Goal: Task Accomplishment & Management: Manage account settings

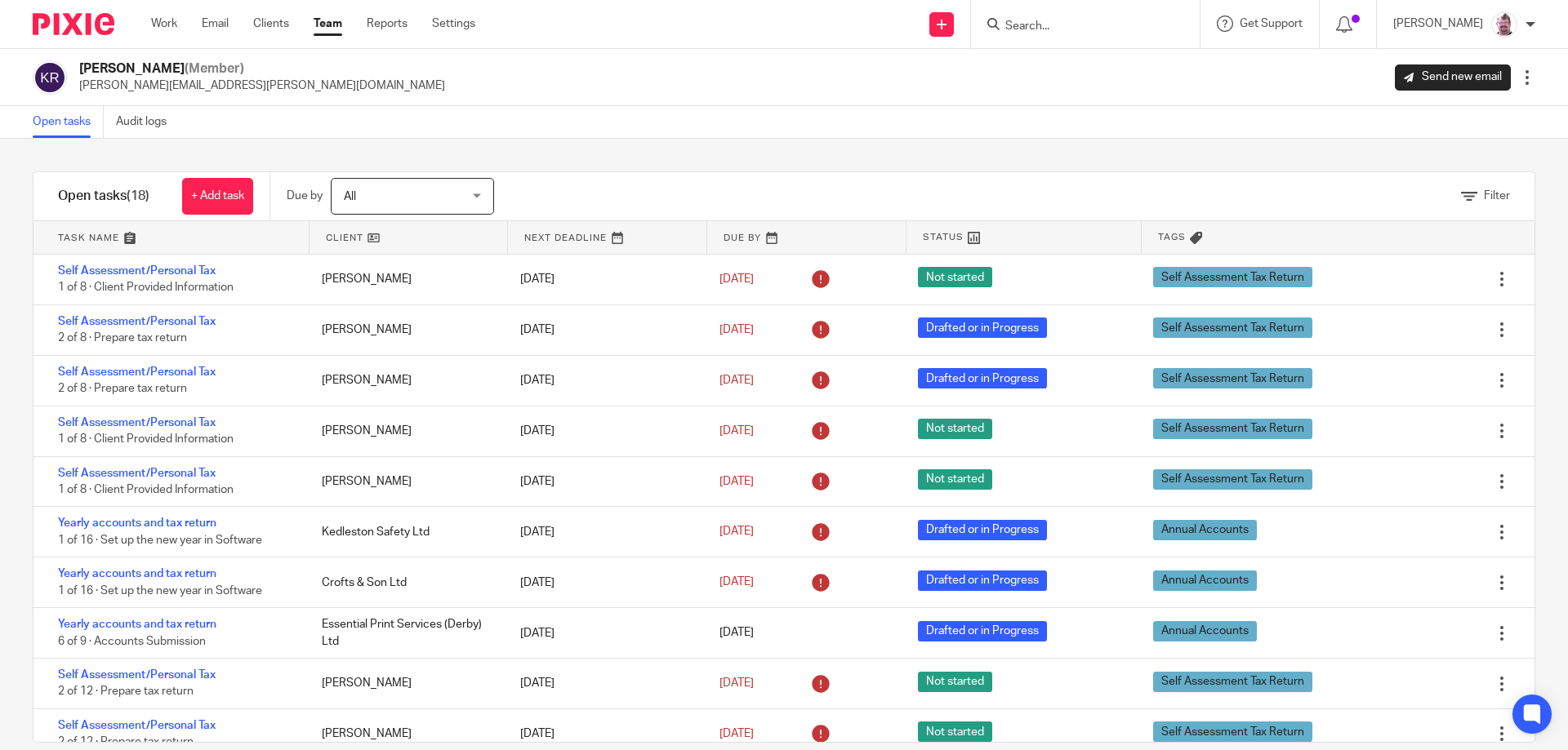
scroll to position [438, 0]
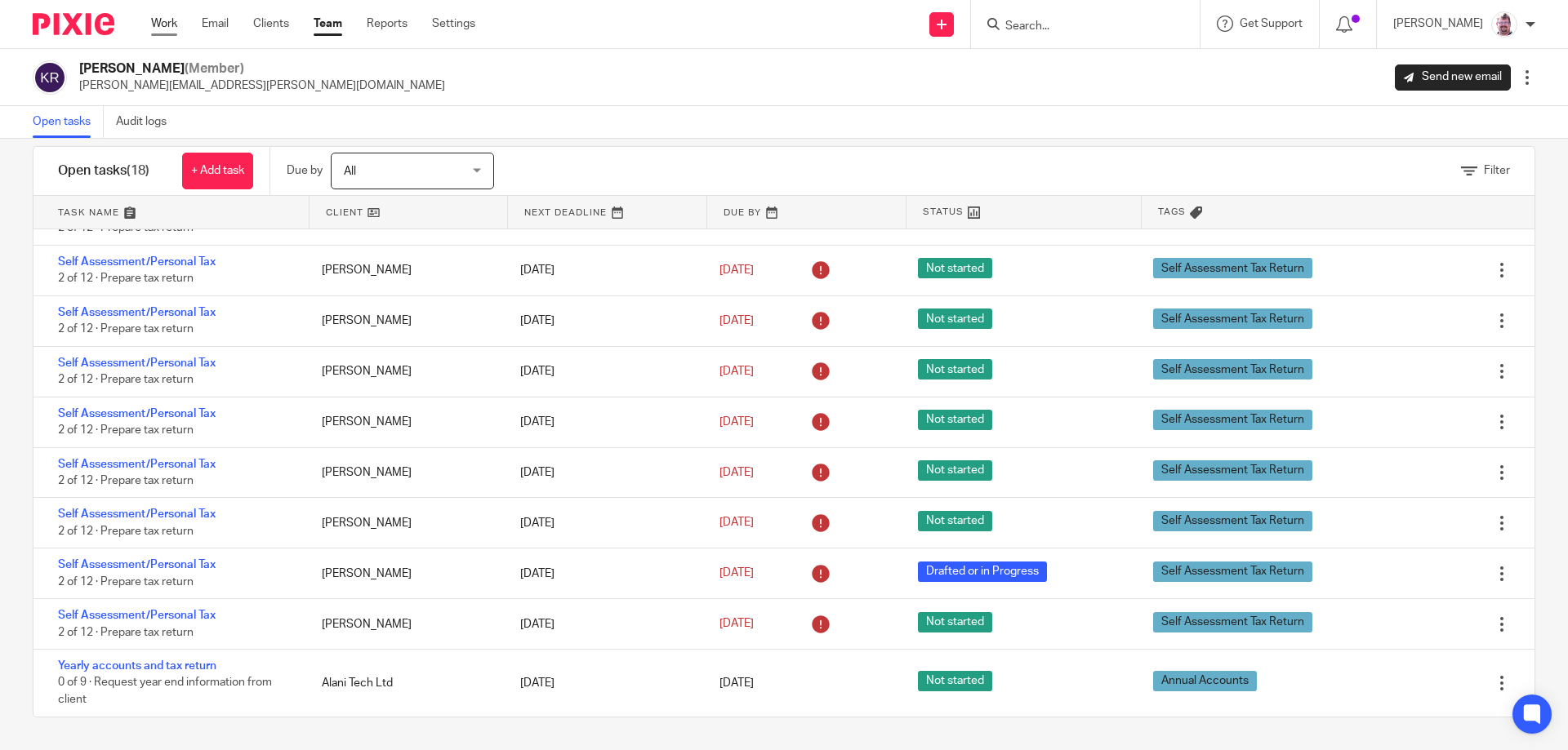
click at [161, 25] on link "Work" at bounding box center [164, 24] width 26 height 16
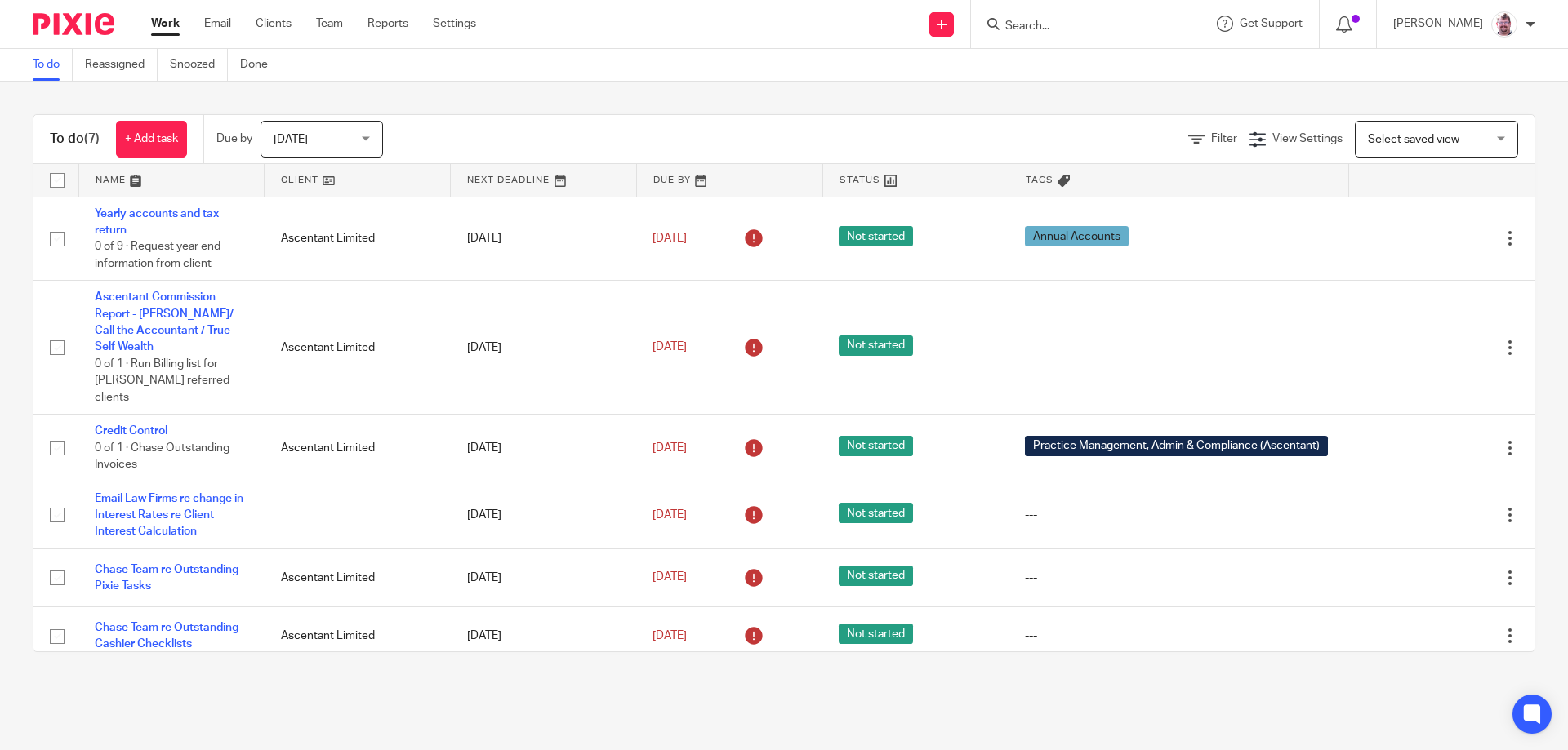
click at [1050, 24] on input "Search" at bounding box center [1078, 27] width 147 height 14
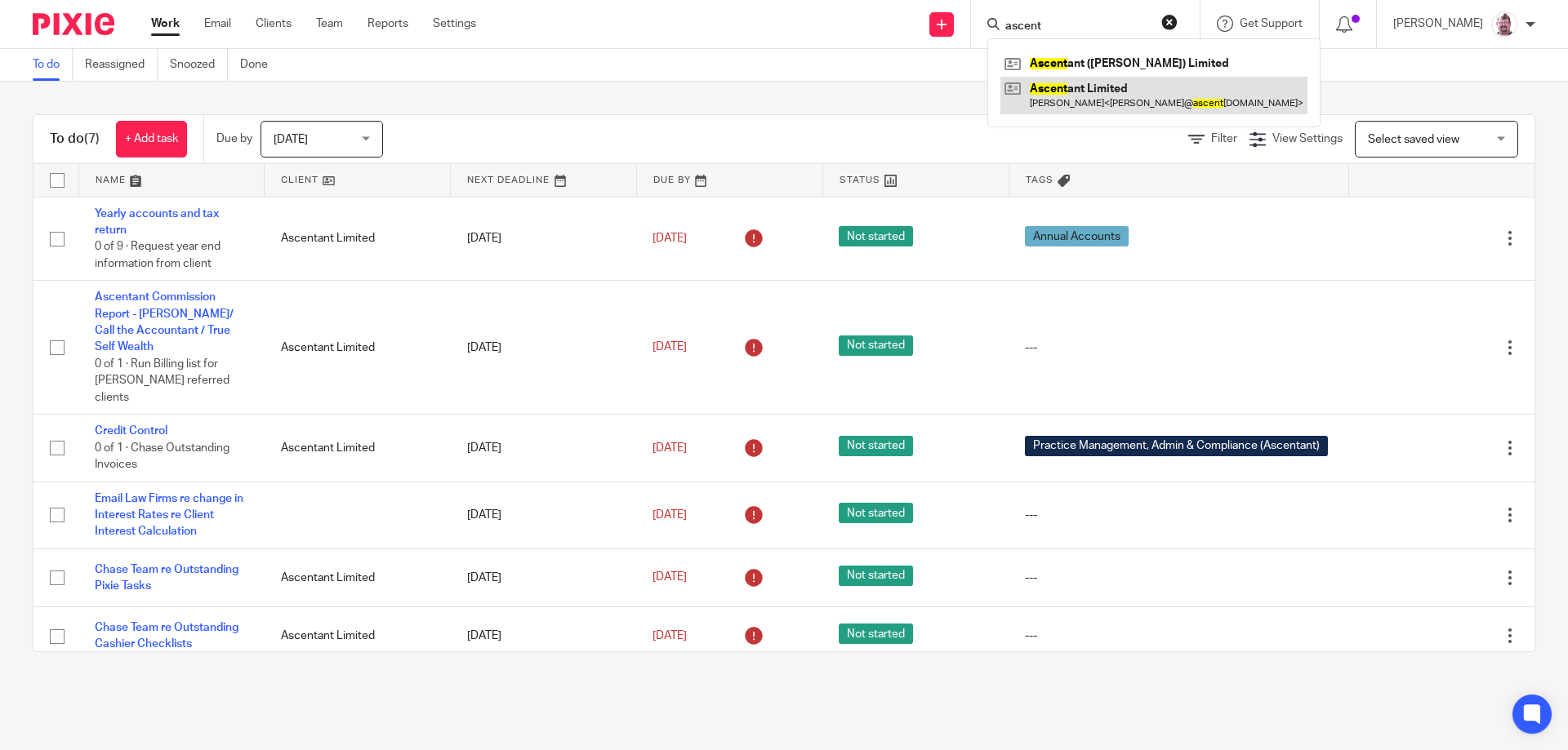
type input "ascent"
click at [1117, 95] on link at bounding box center [1154, 95] width 307 height 37
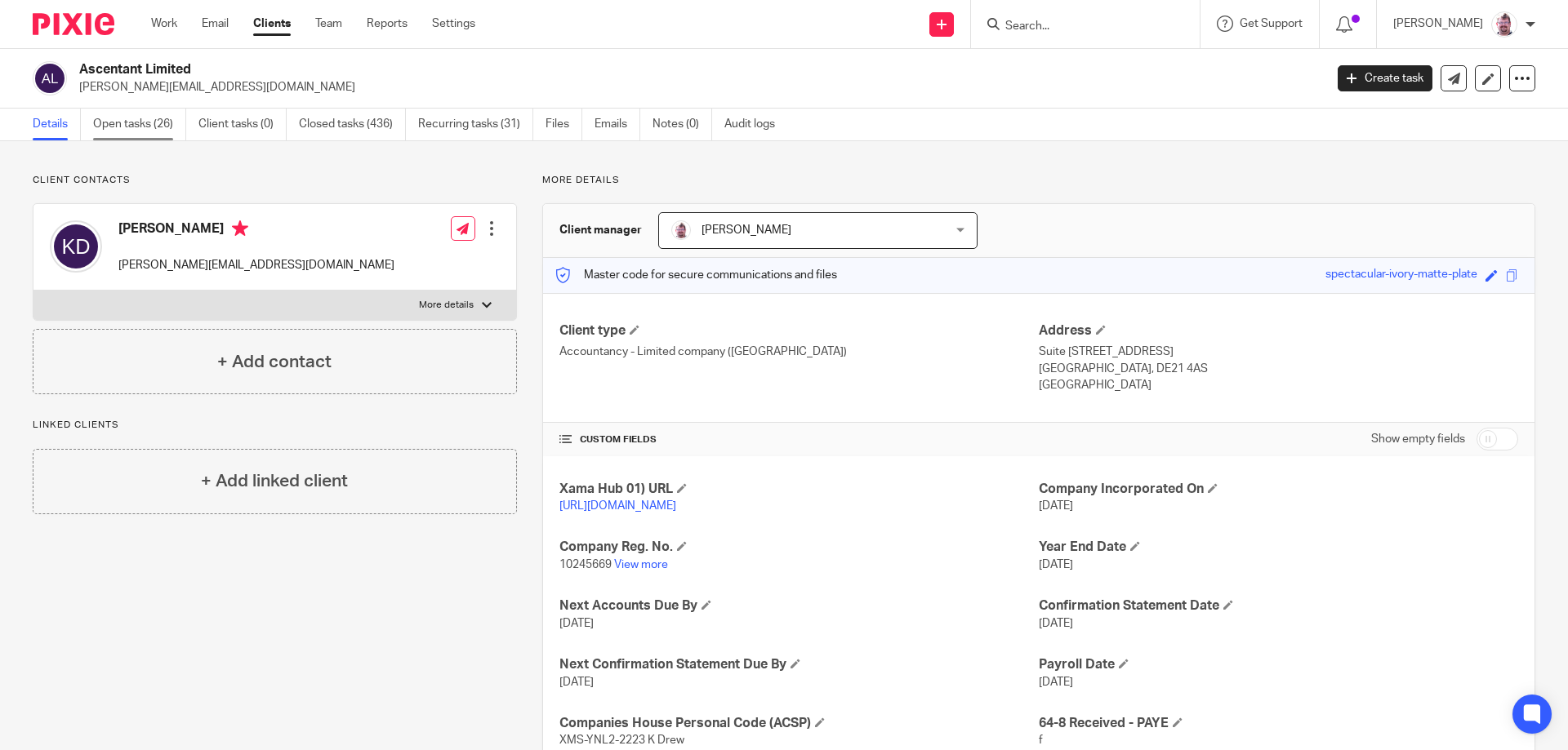
click at [134, 136] on link "Open tasks (26)" at bounding box center [140, 124] width 93 height 32
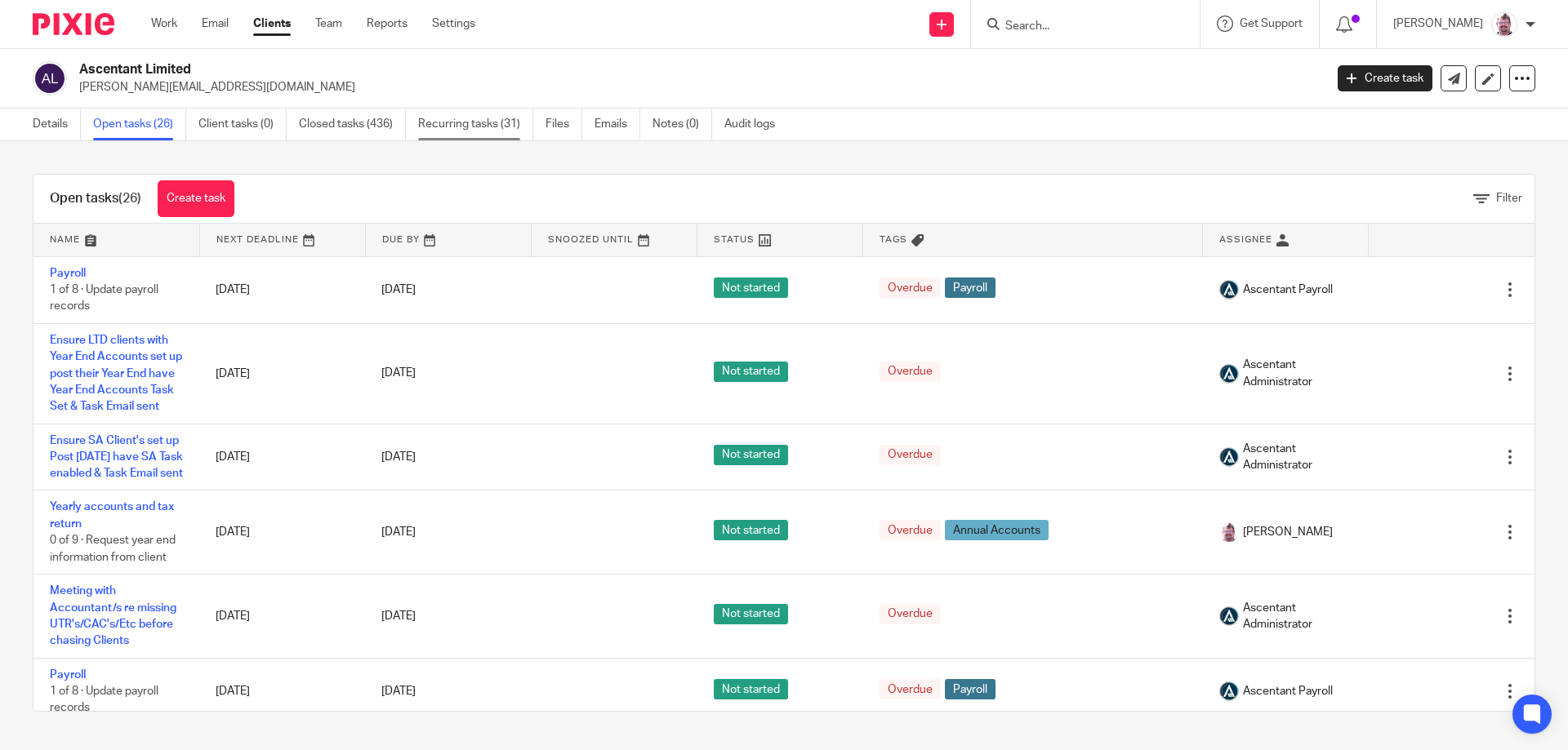
click at [486, 121] on link "Recurring tasks (31)" at bounding box center [475, 124] width 115 height 32
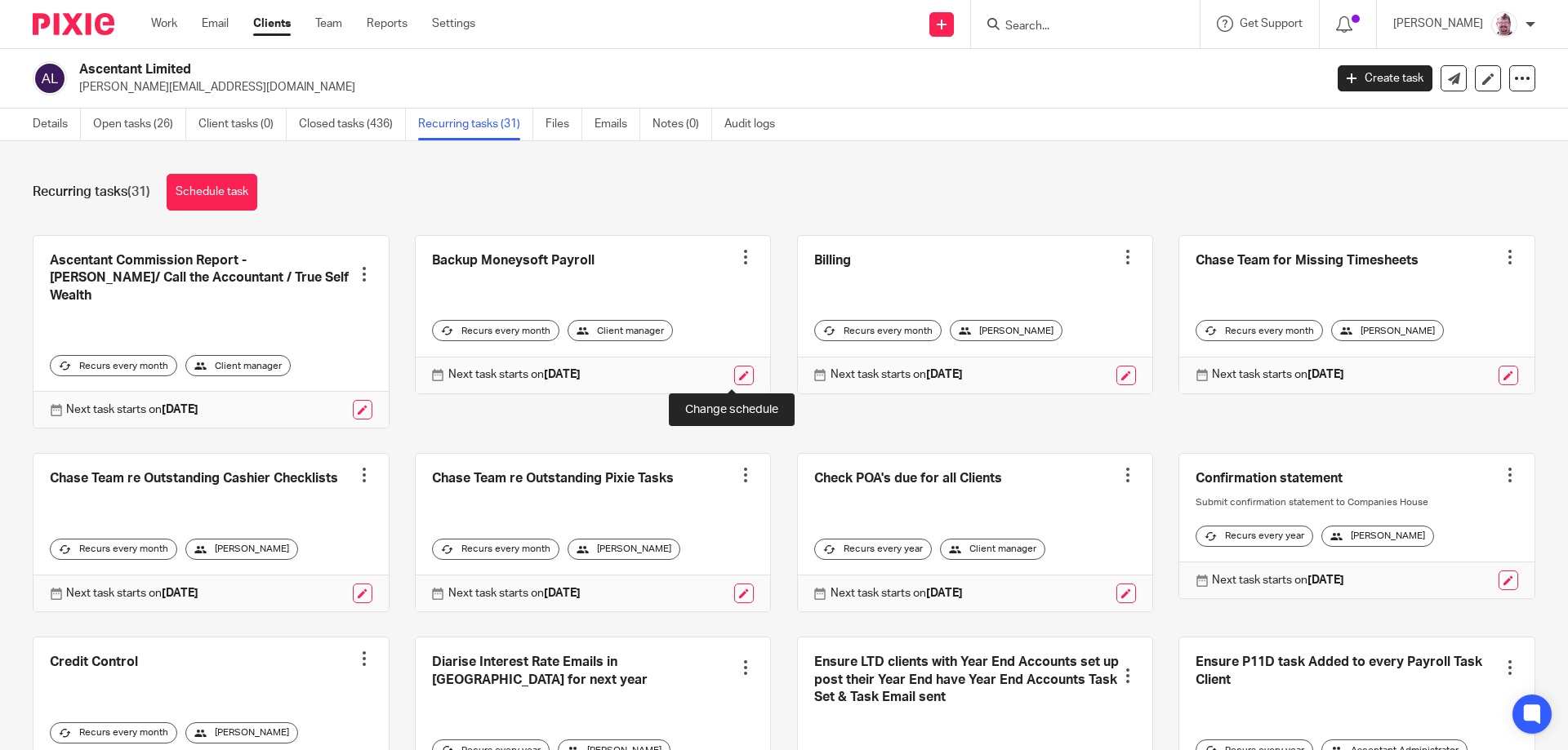
click at [734, 381] on link at bounding box center [744, 376] width 20 height 20
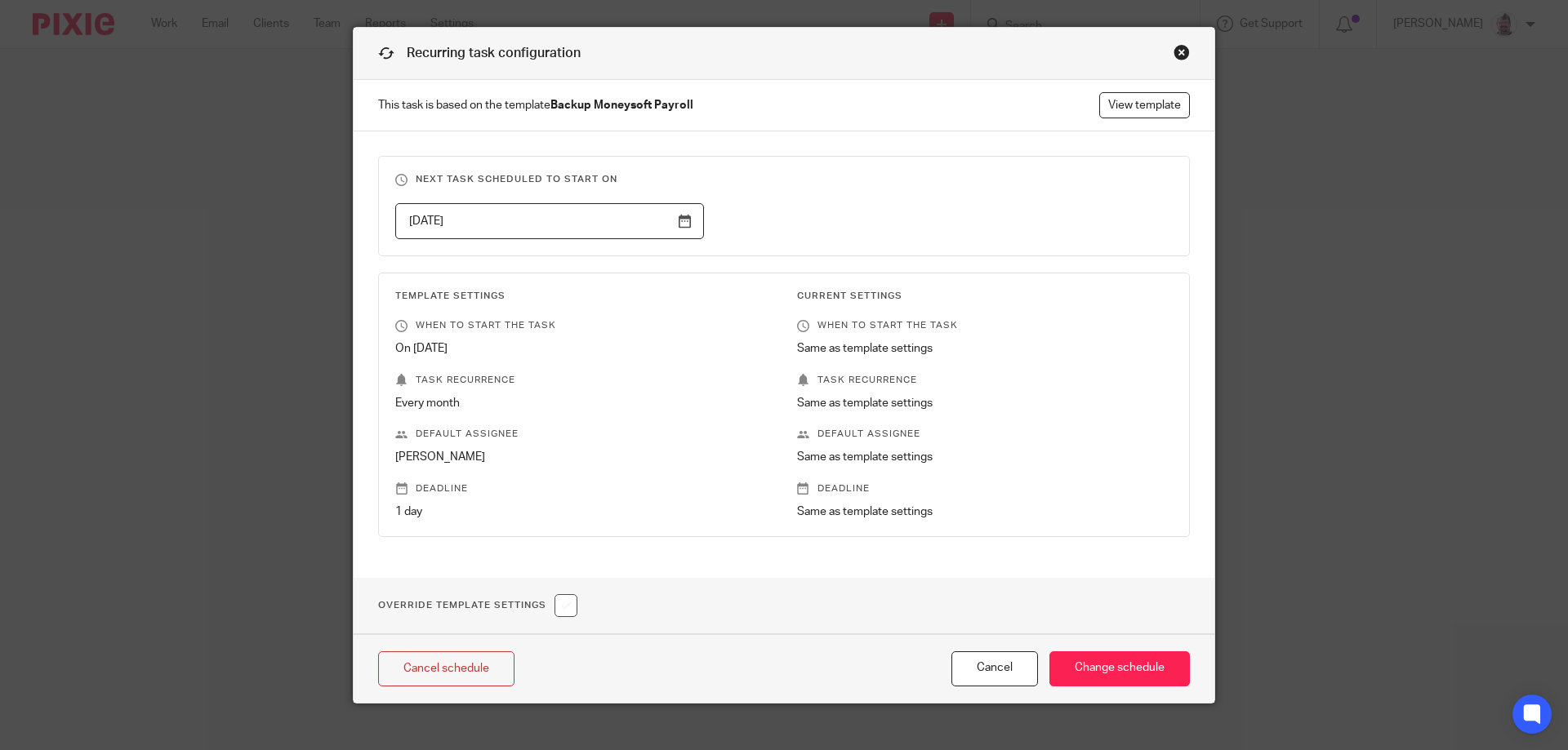
scroll to position [57, 0]
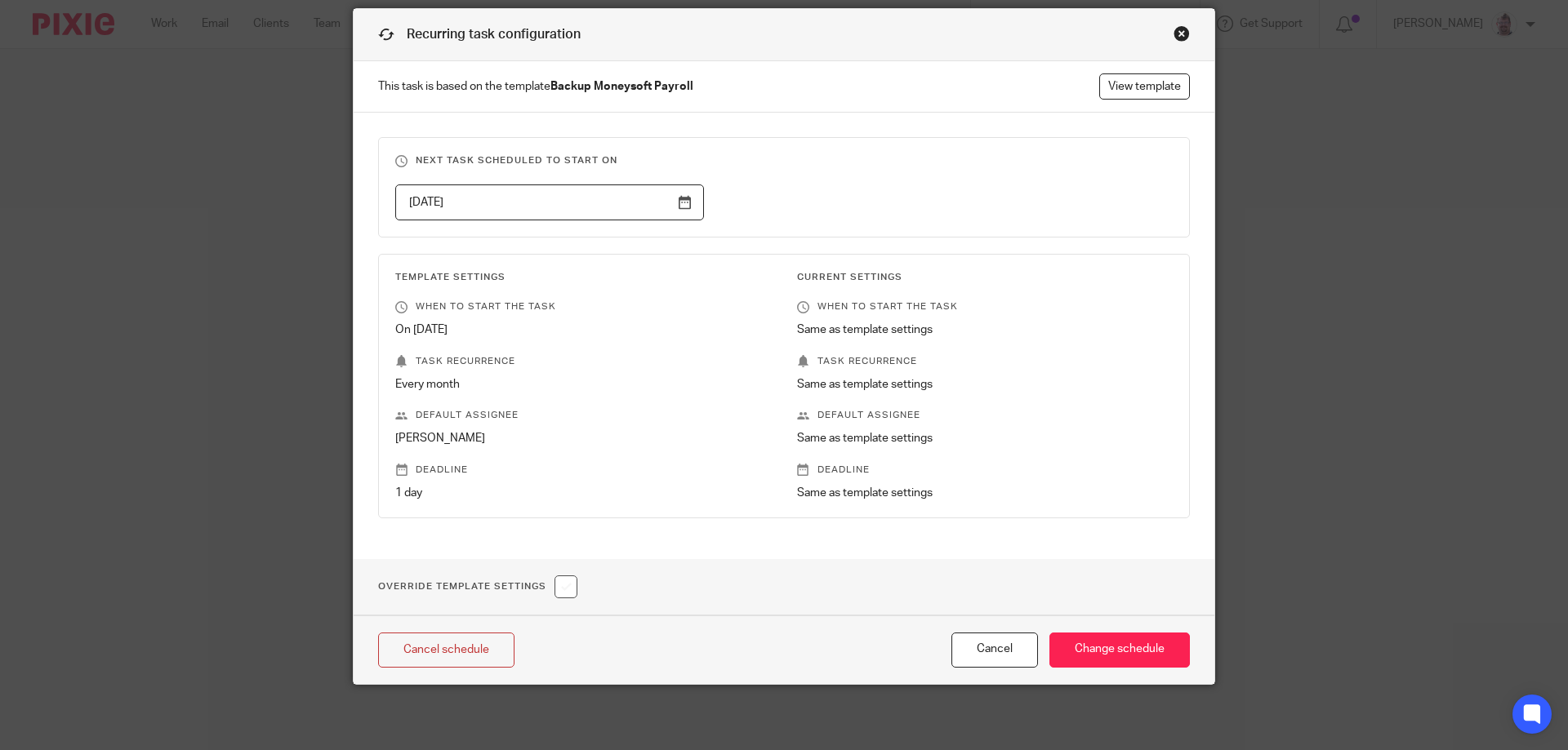
click at [557, 591] on input "checkbox" at bounding box center [566, 586] width 23 height 23
checkbox input "true"
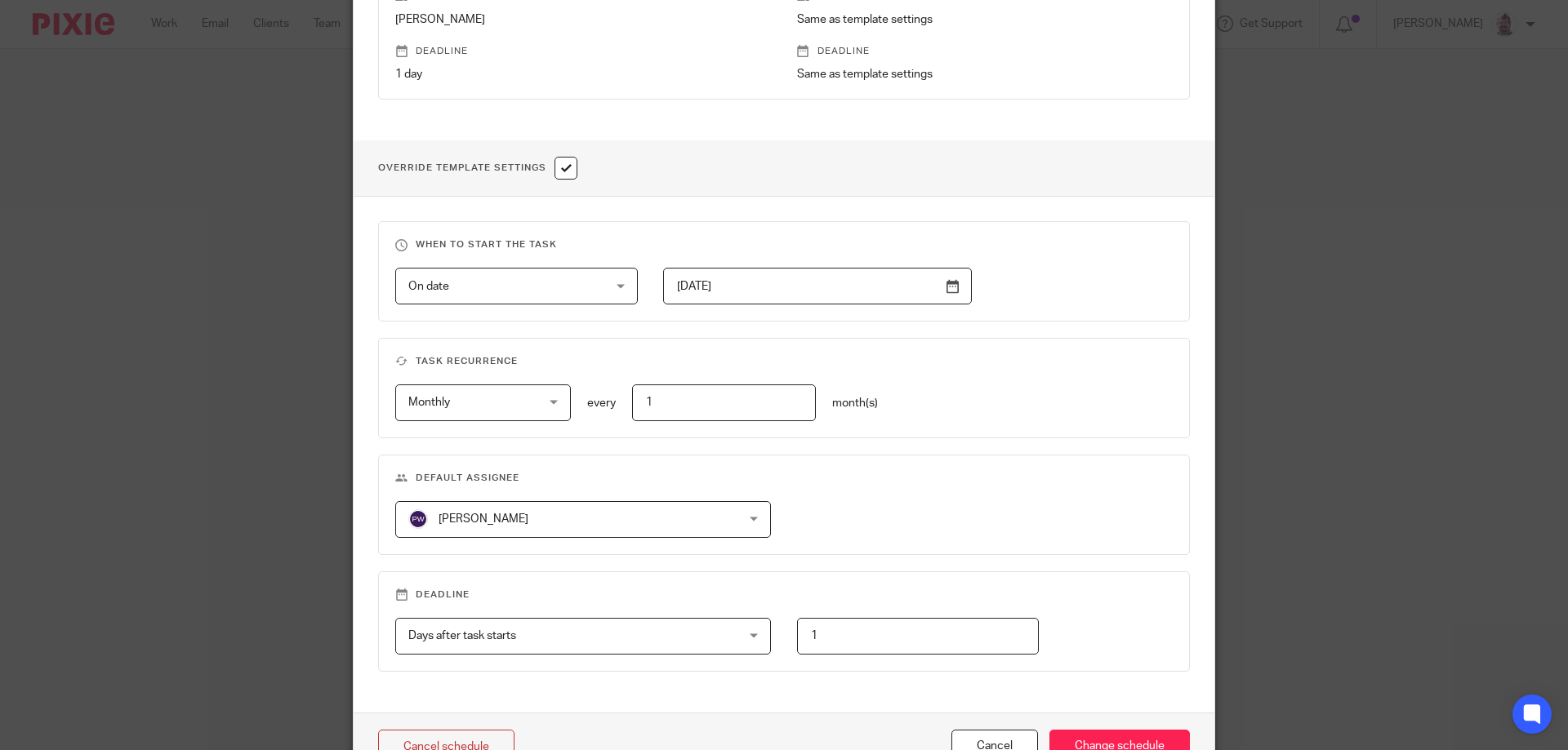
scroll to position [572, 0]
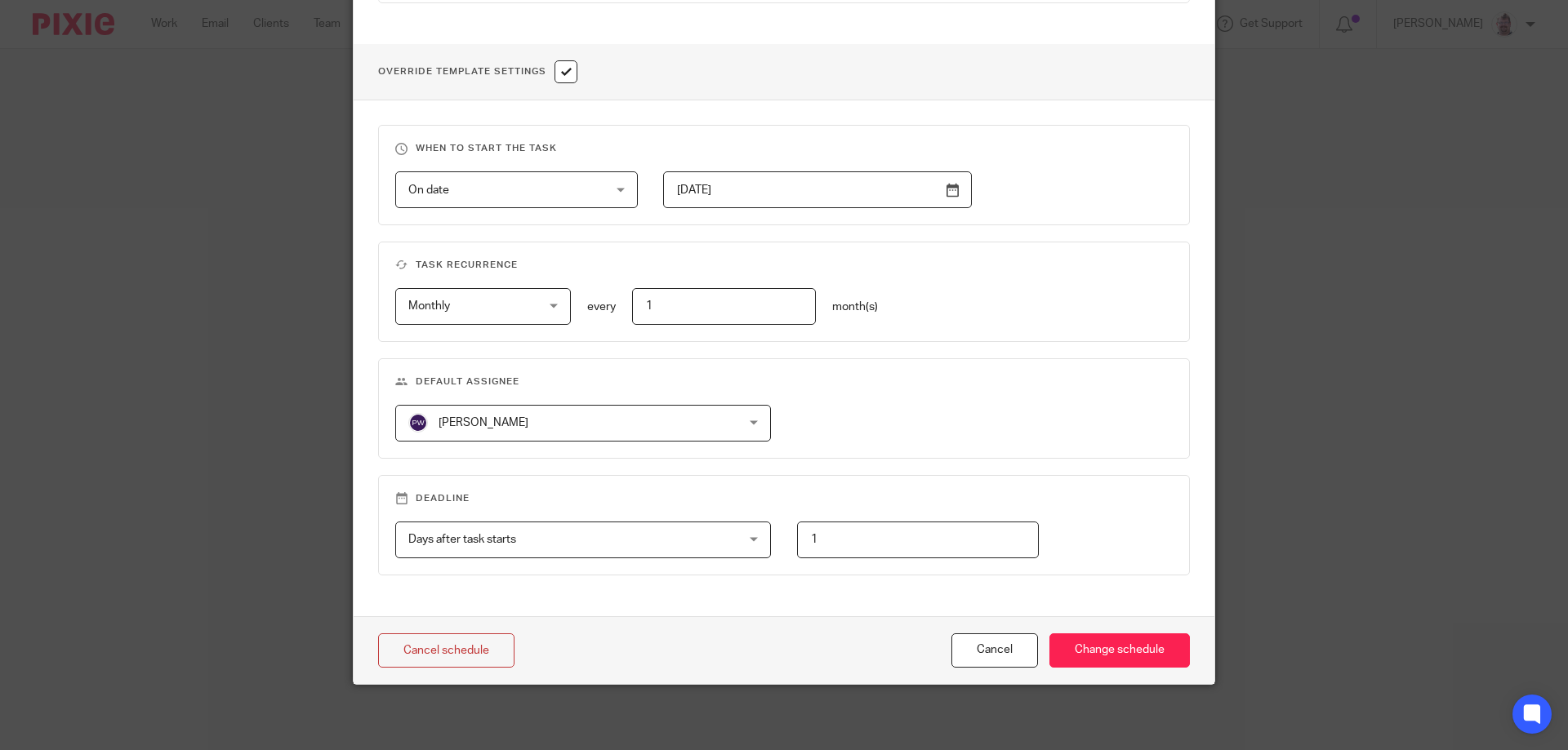
click at [578, 439] on span "[PERSON_NAME]" at bounding box center [554, 423] width 290 height 34
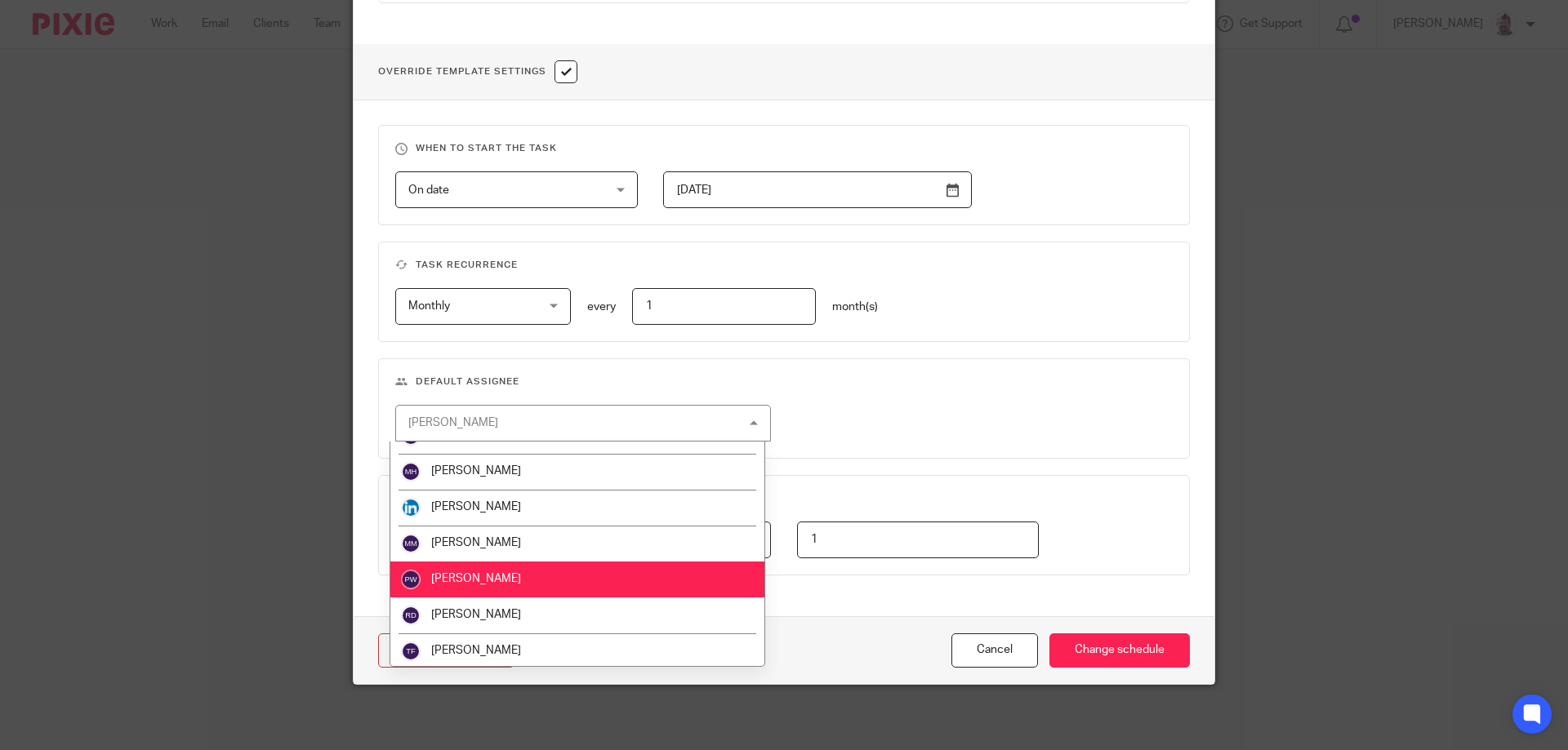
scroll to position [350, 0]
click at [563, 572] on li "[PERSON_NAME]" at bounding box center [577, 577] width 374 height 36
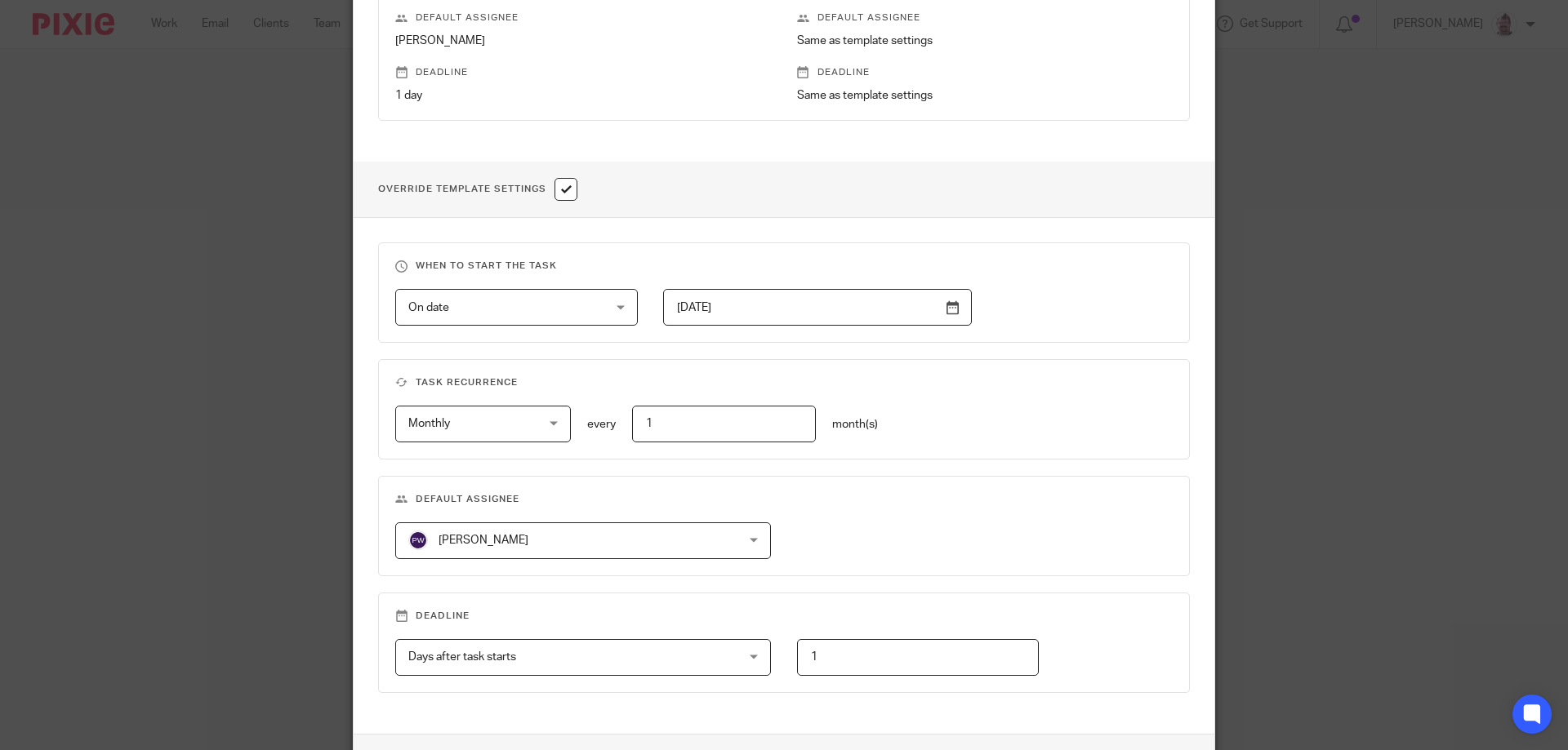
scroll to position [301, 0]
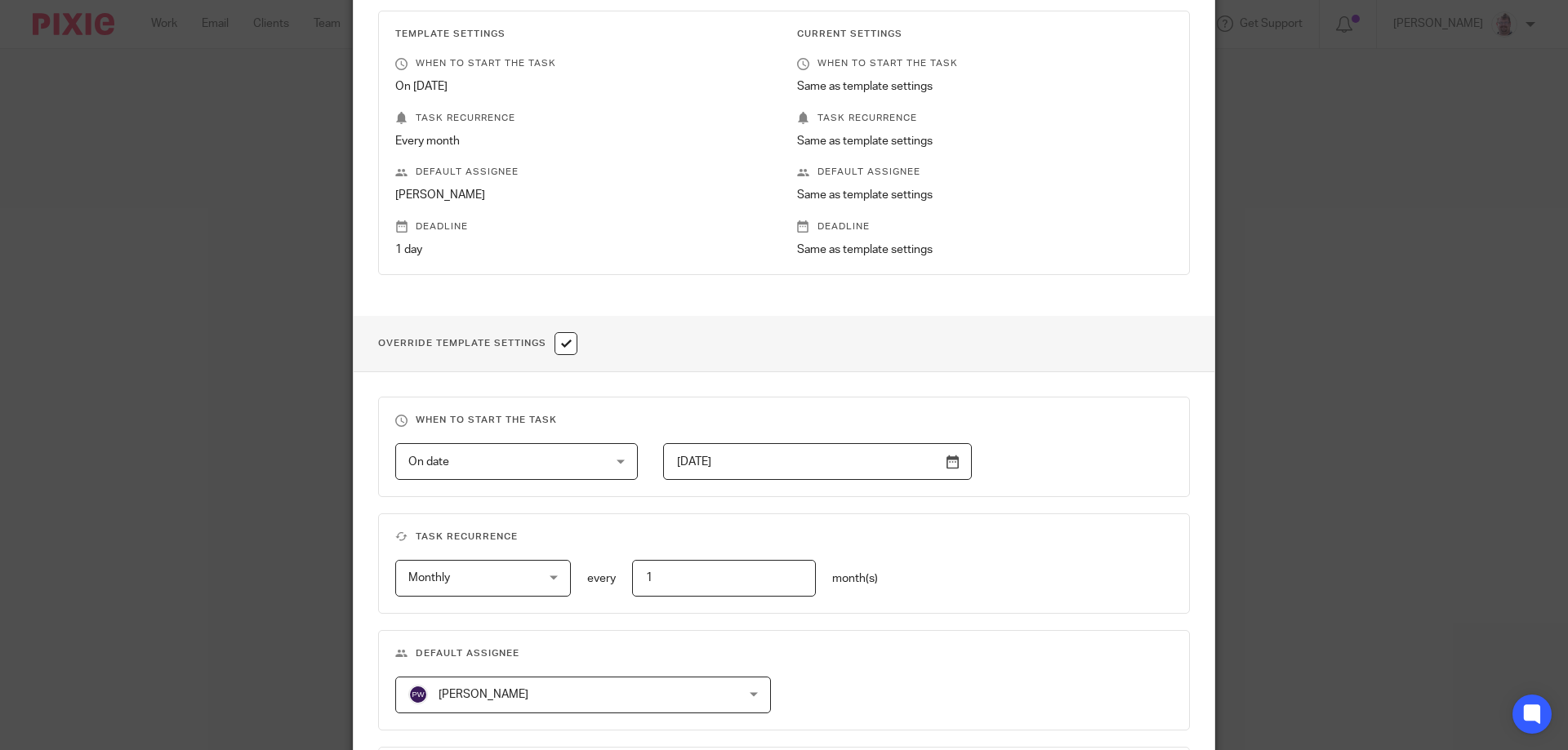
click at [546, 574] on div "Monthly Monthly" at bounding box center [483, 578] width 176 height 37
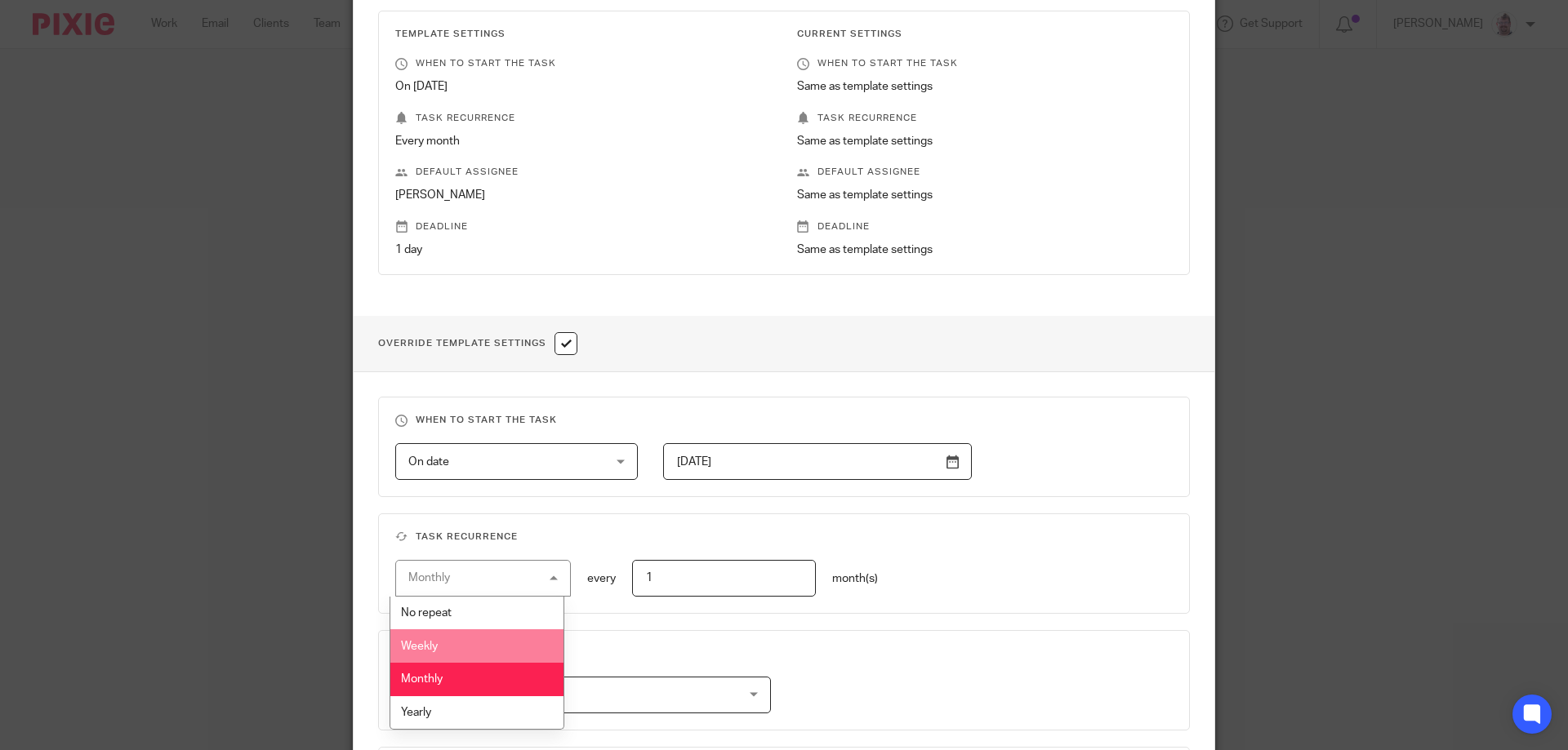
click at [497, 637] on li "Weekly" at bounding box center [478, 646] width 174 height 34
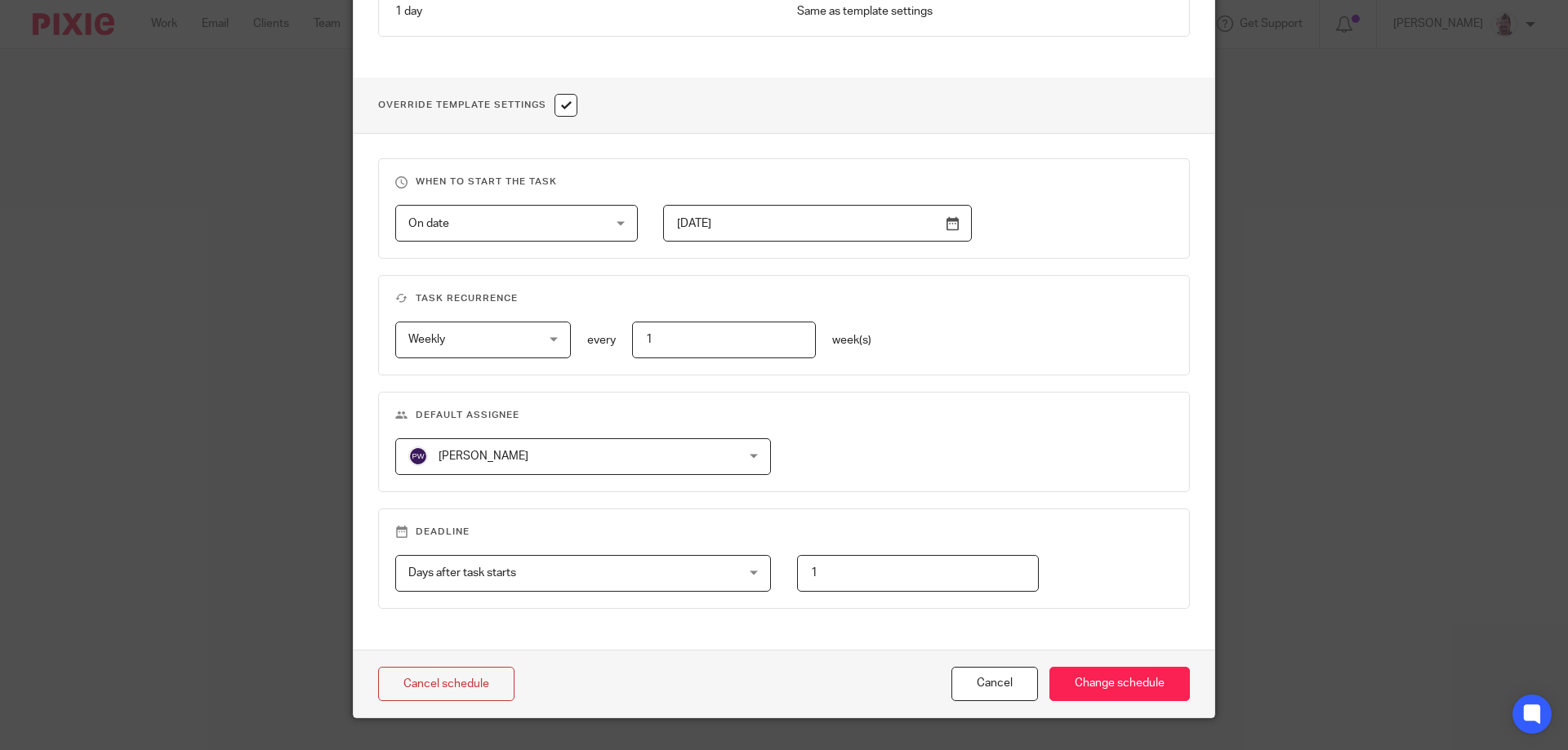
scroll to position [572, 0]
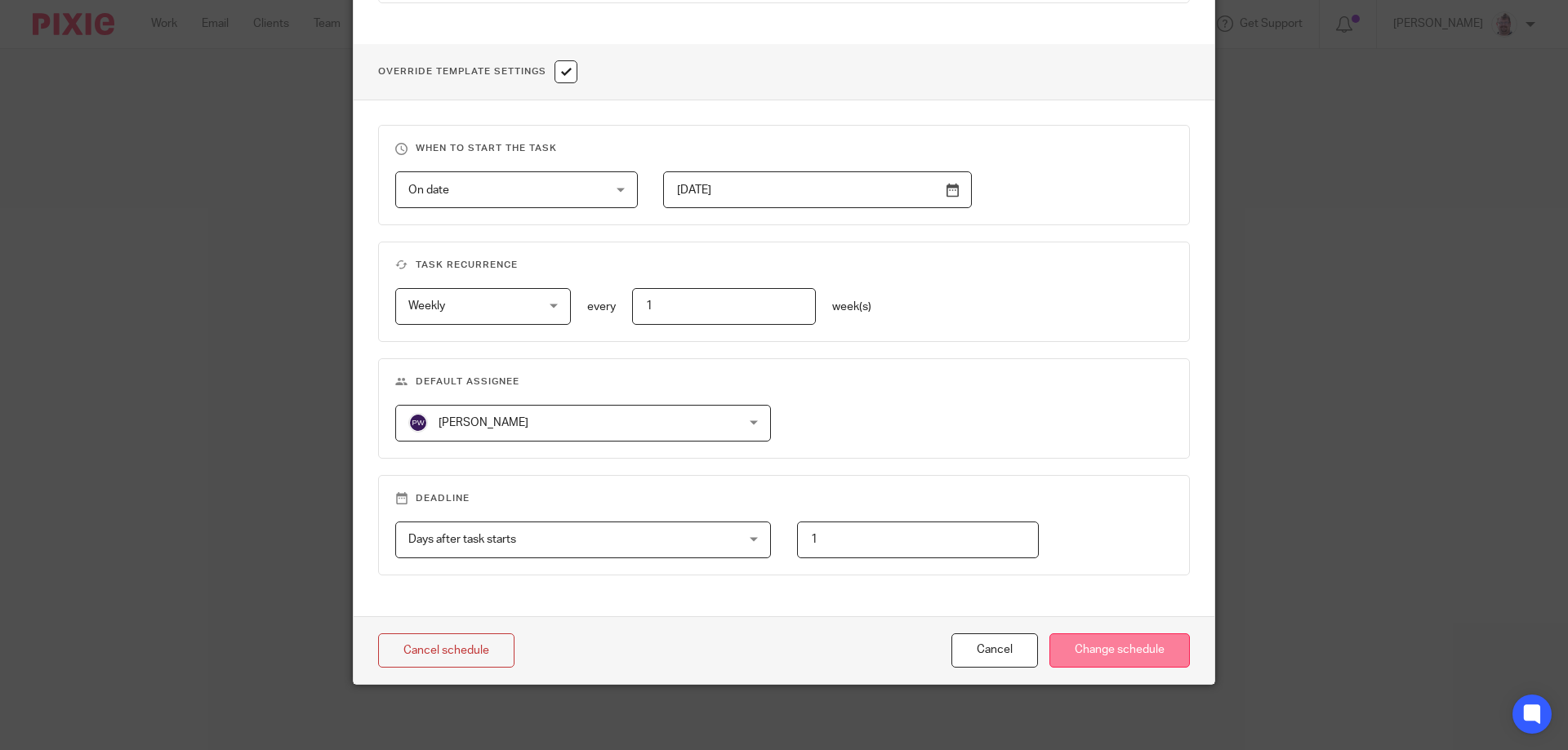
click at [1094, 661] on input "Change schedule" at bounding box center [1119, 650] width 140 height 35
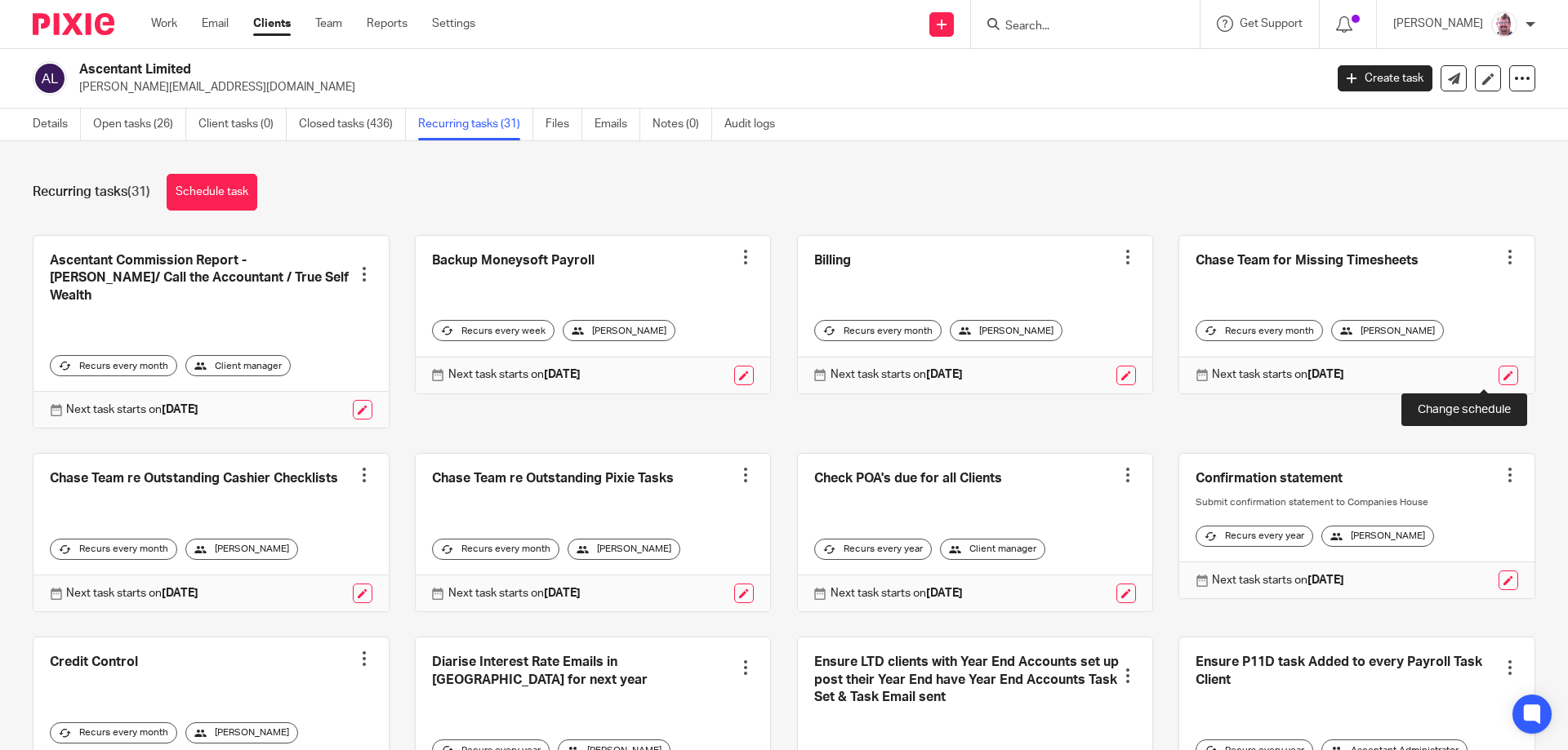
click at [1499, 380] on link at bounding box center [1509, 376] width 20 height 20
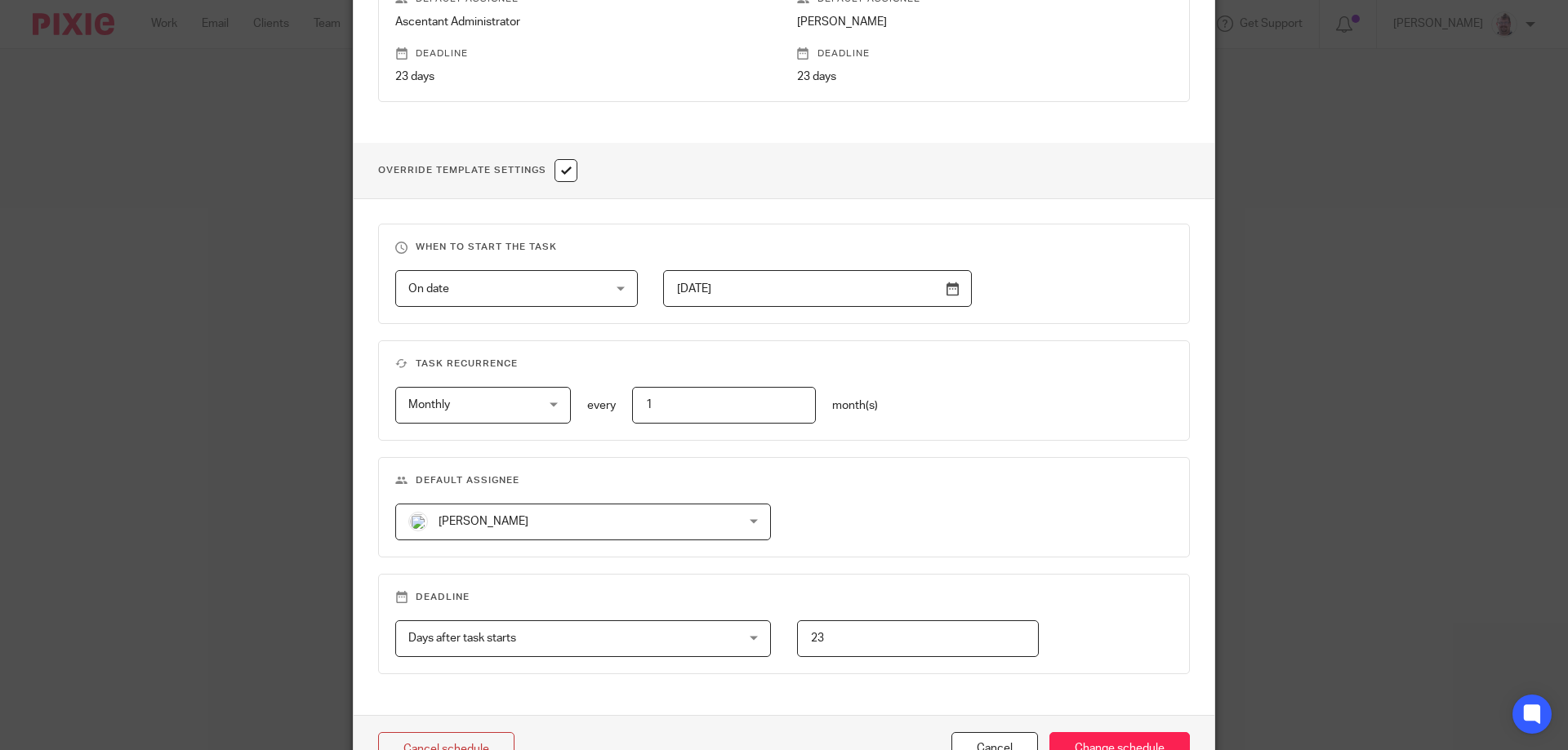
scroll to position [544, 0]
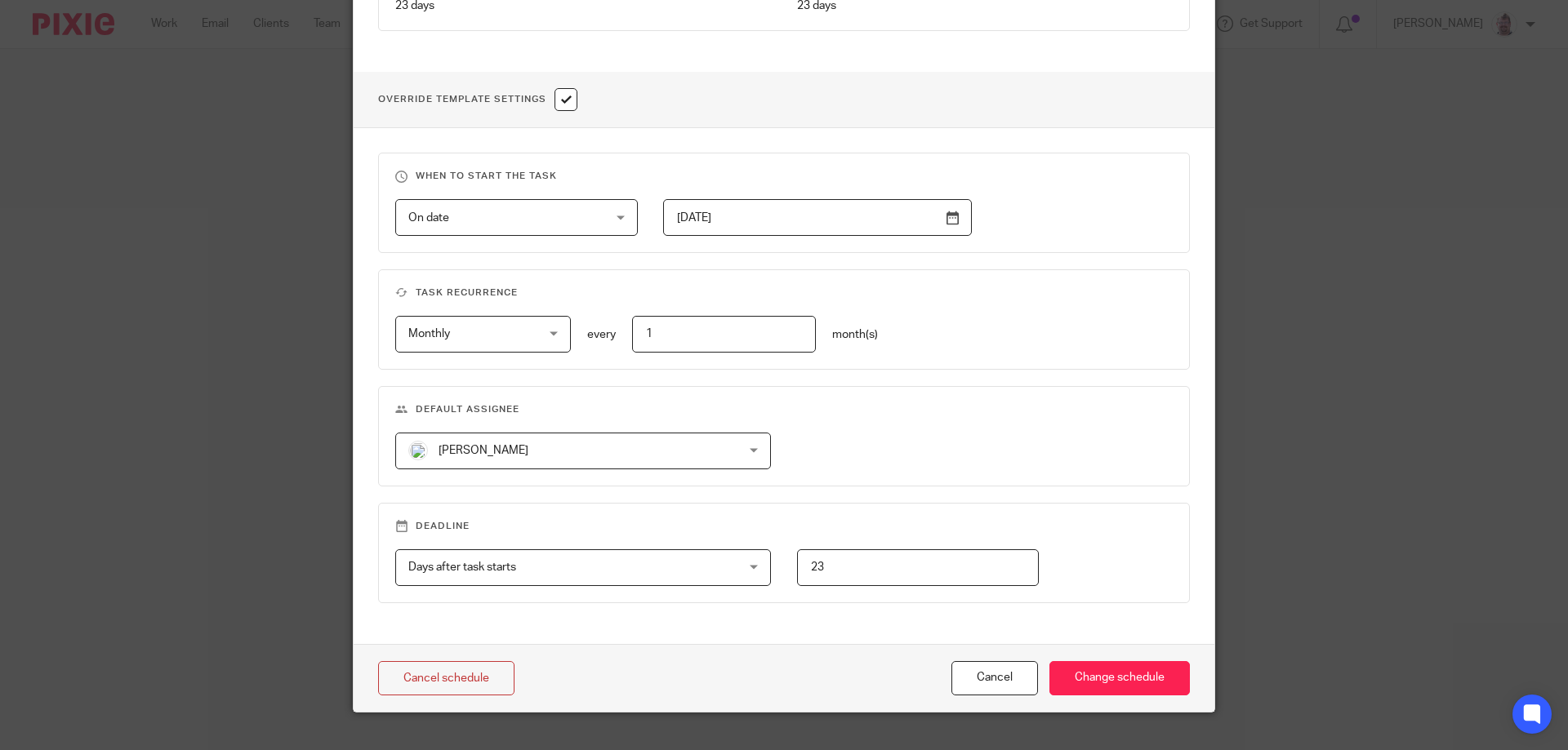
click at [556, 442] on span "[PERSON_NAME]" at bounding box center [554, 451] width 290 height 34
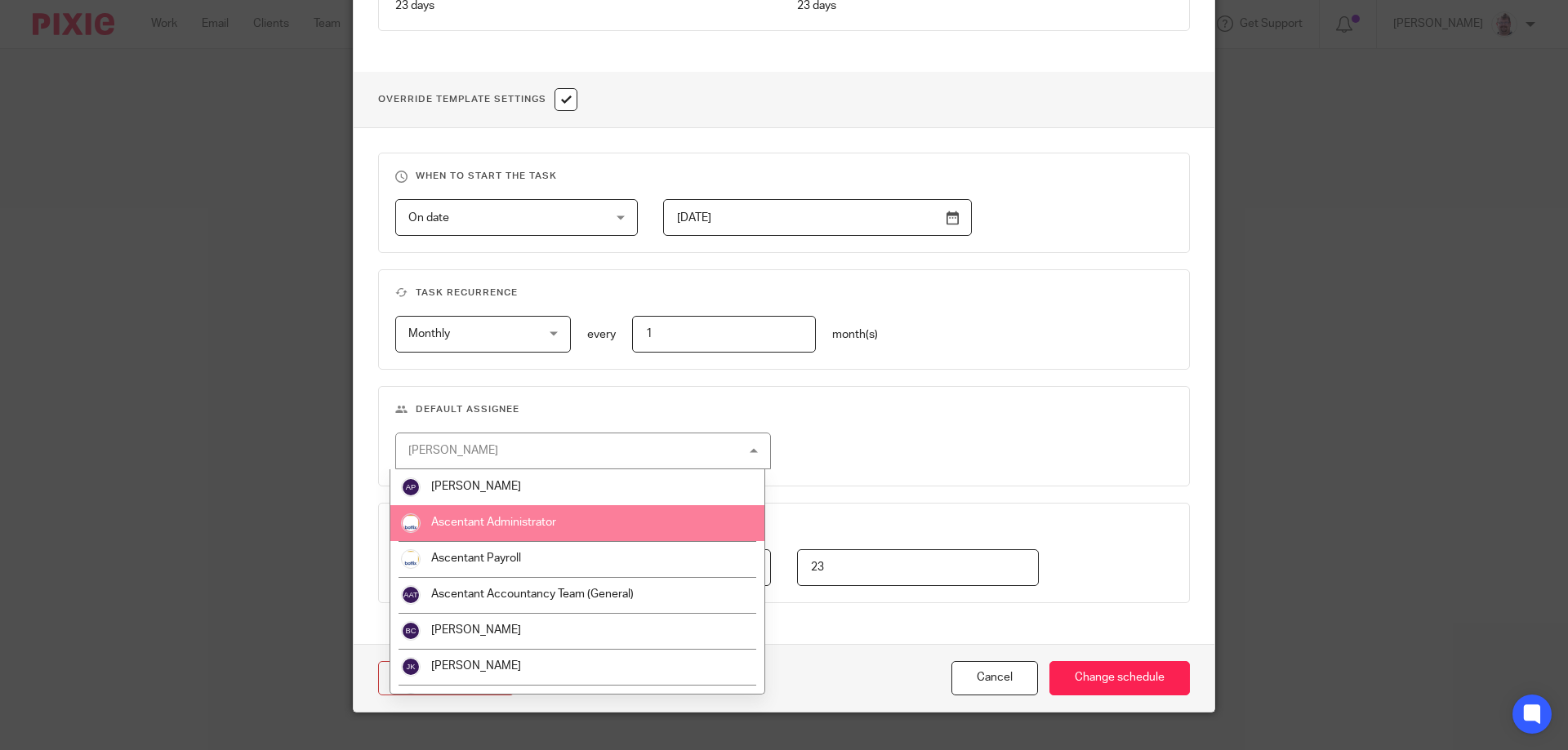
click at [574, 516] on li "Ascentant Administrator" at bounding box center [577, 524] width 374 height 36
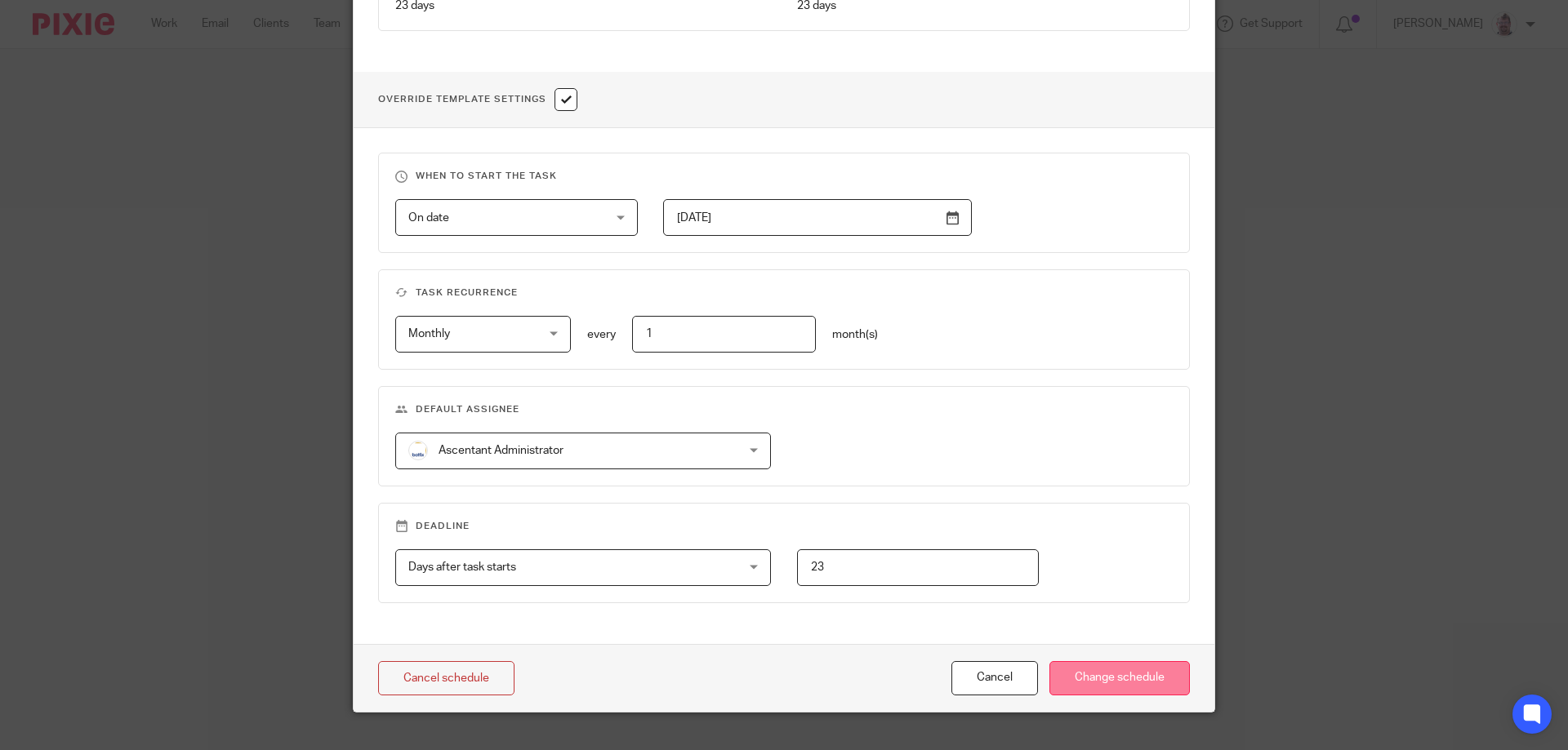
click at [1121, 666] on input "Change schedule" at bounding box center [1119, 678] width 140 height 35
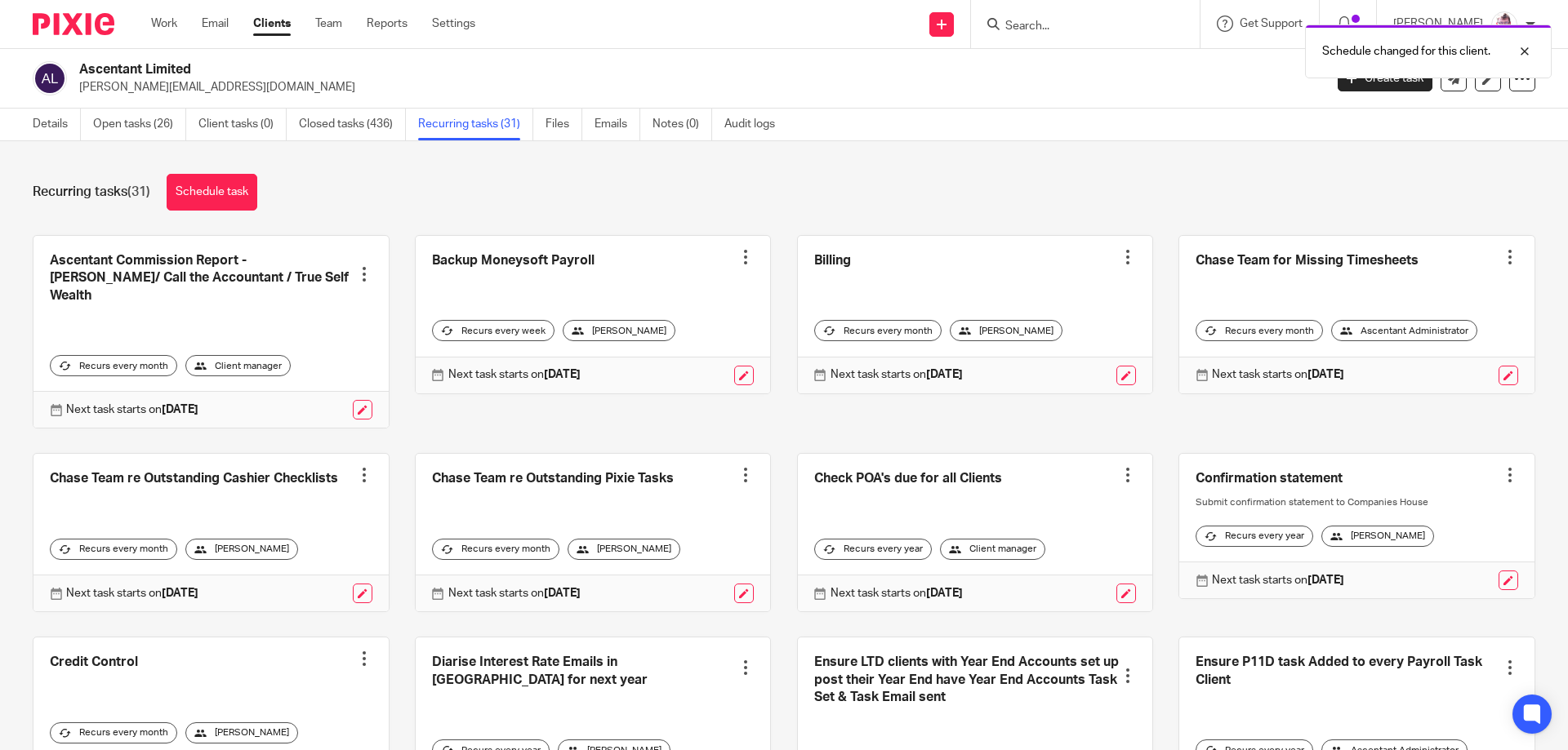
click at [1112, 544] on link at bounding box center [976, 533] width 355 height 158
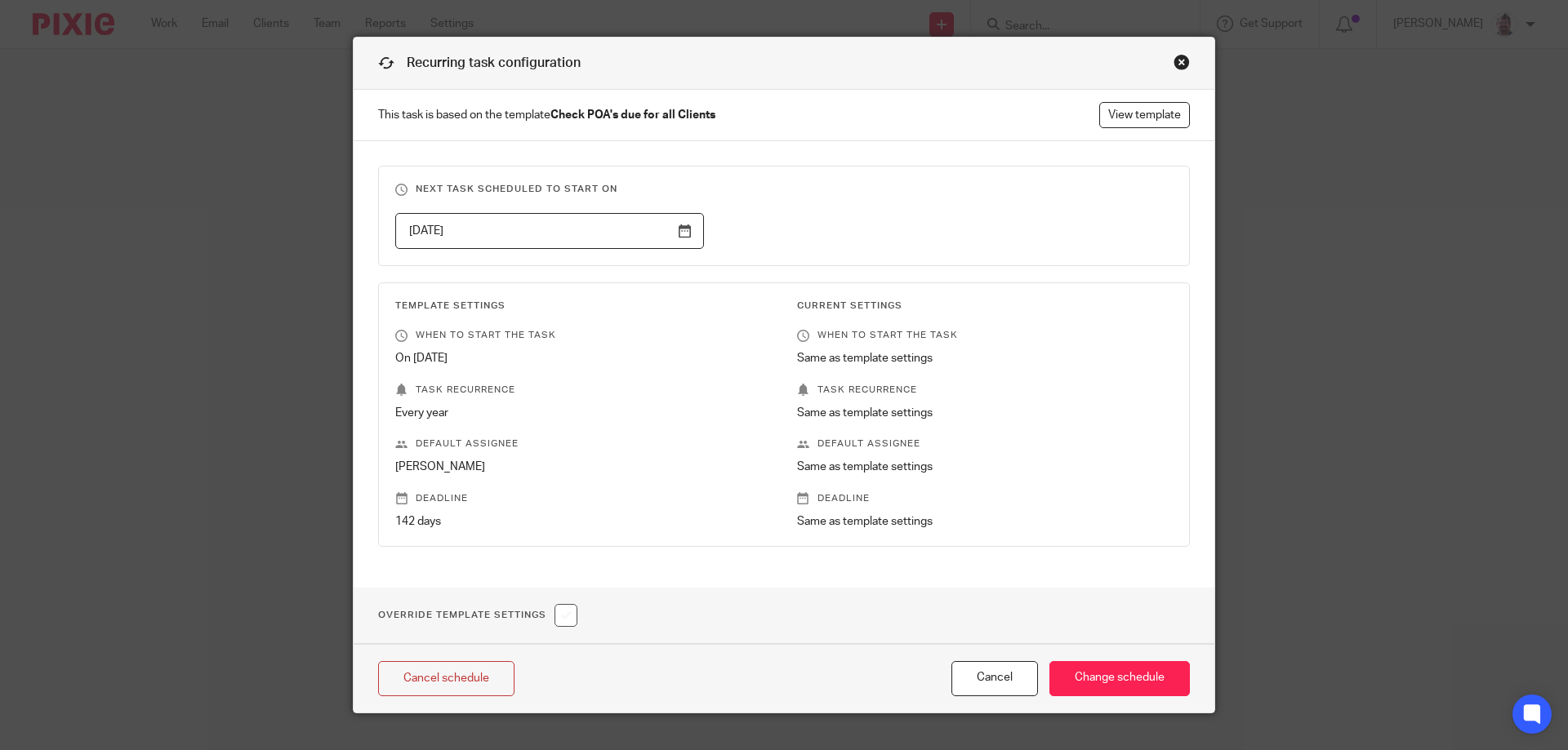
scroll to position [57, 0]
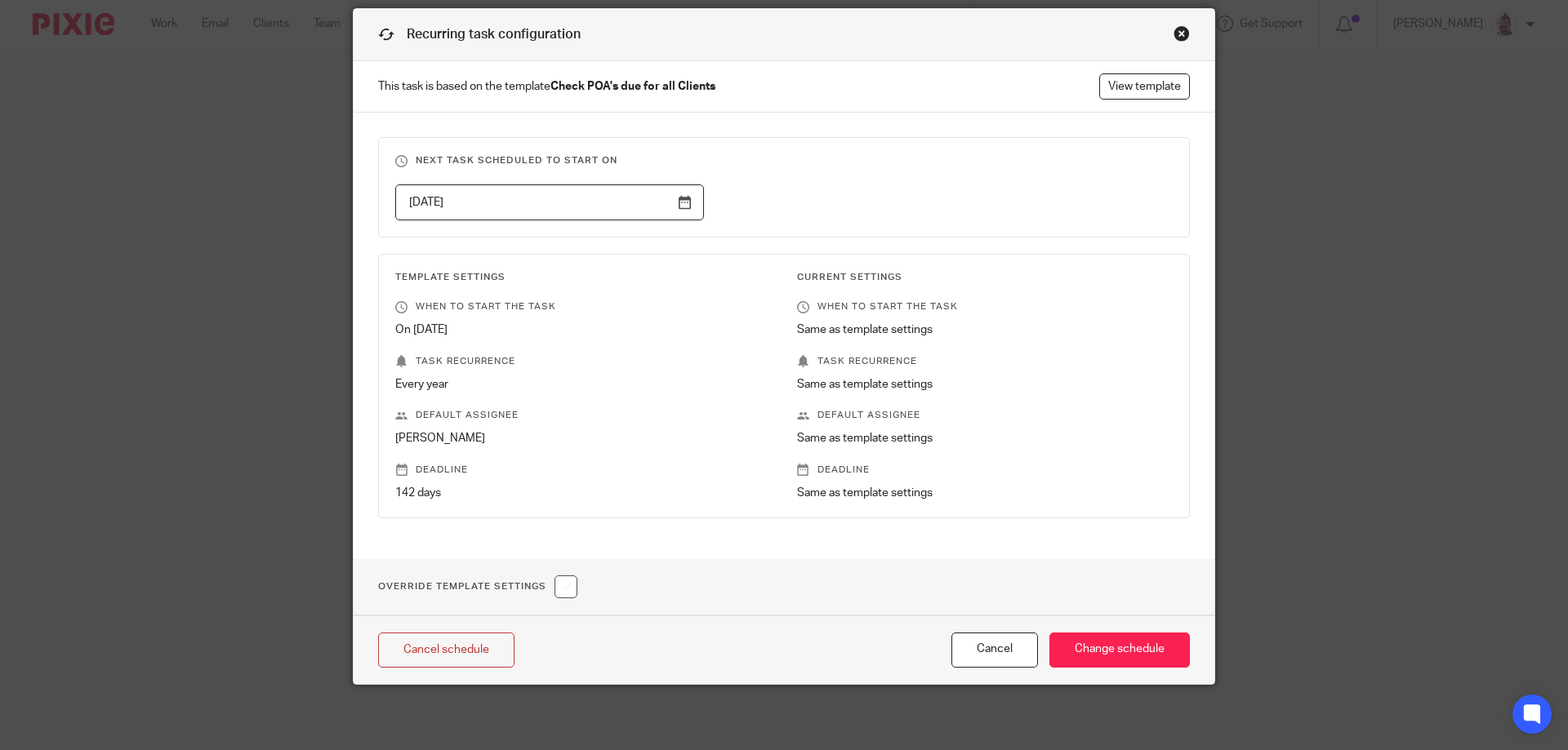
click at [558, 588] on input "checkbox" at bounding box center [566, 586] width 23 height 23
checkbox input "true"
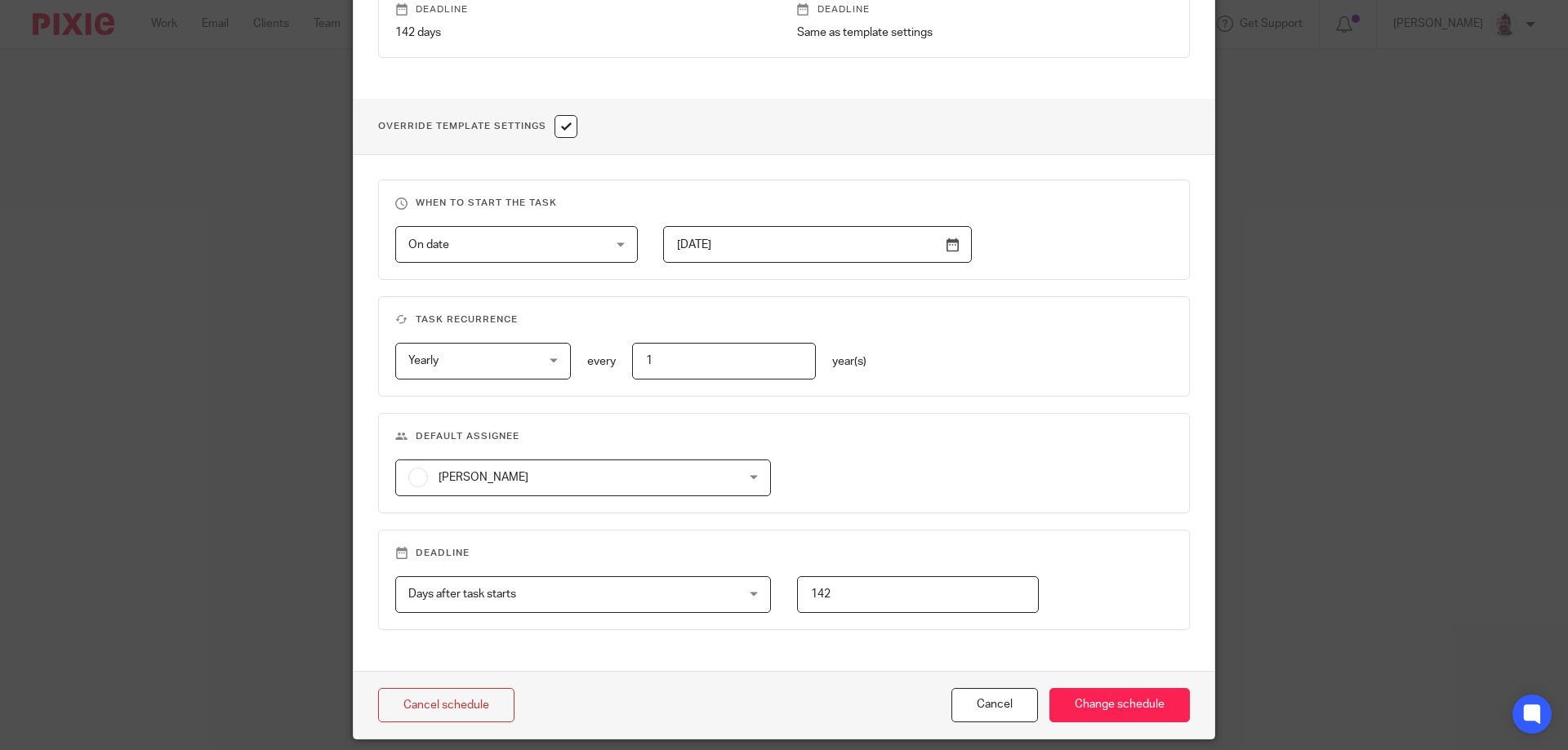
scroll to position [572, 0]
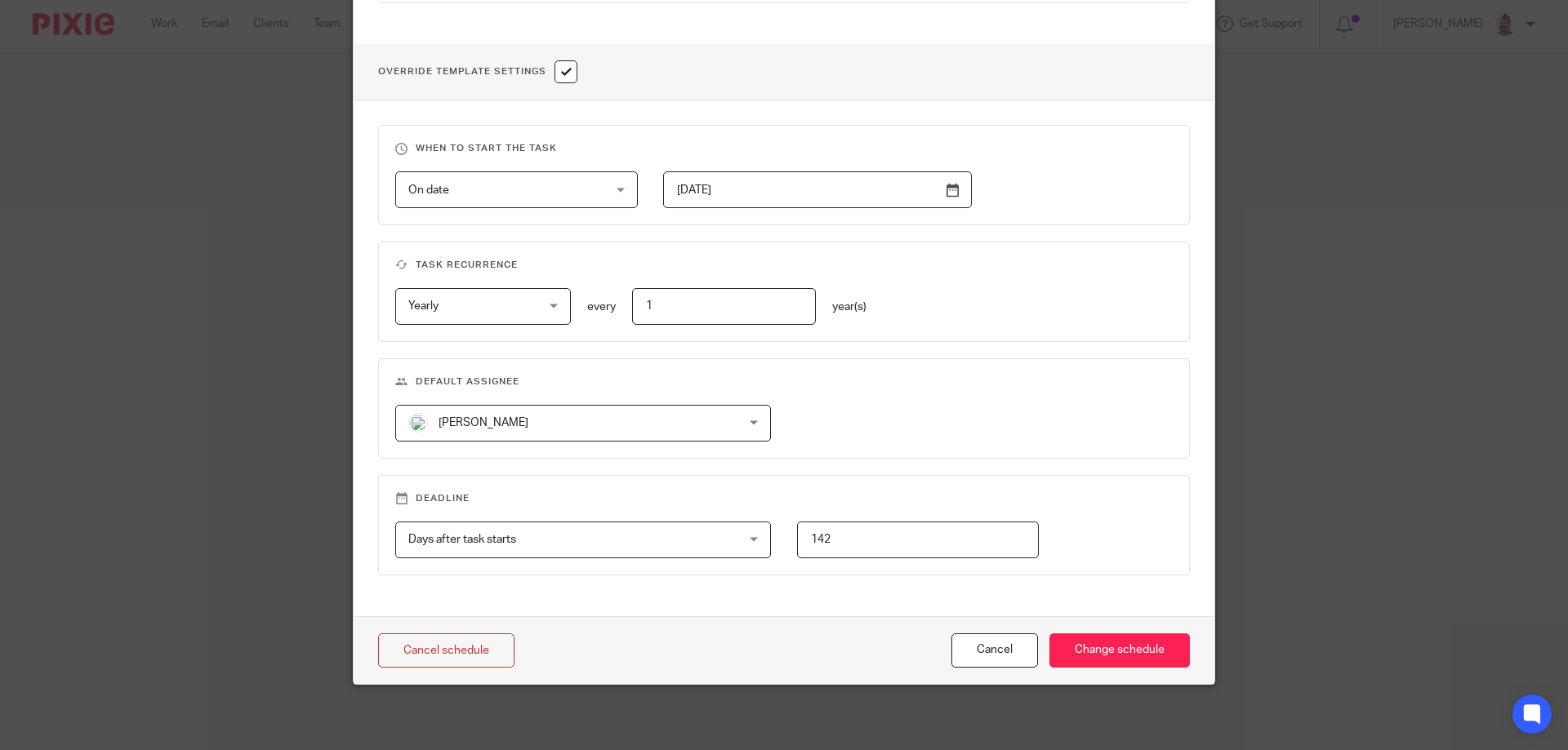
click at [526, 418] on span "[PERSON_NAME]" at bounding box center [554, 423] width 290 height 34
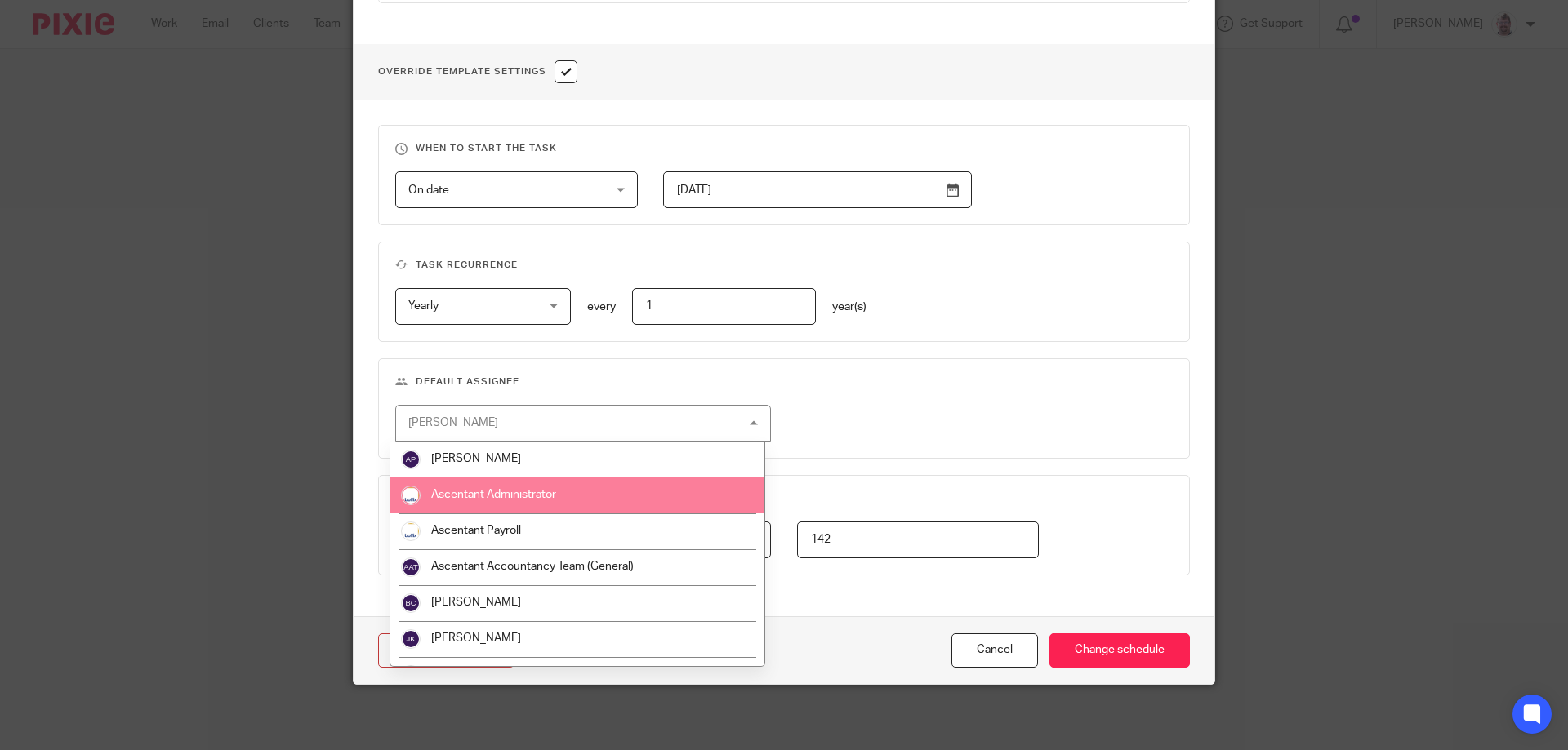
click at [524, 502] on li "Ascentant Administrator" at bounding box center [577, 495] width 374 height 36
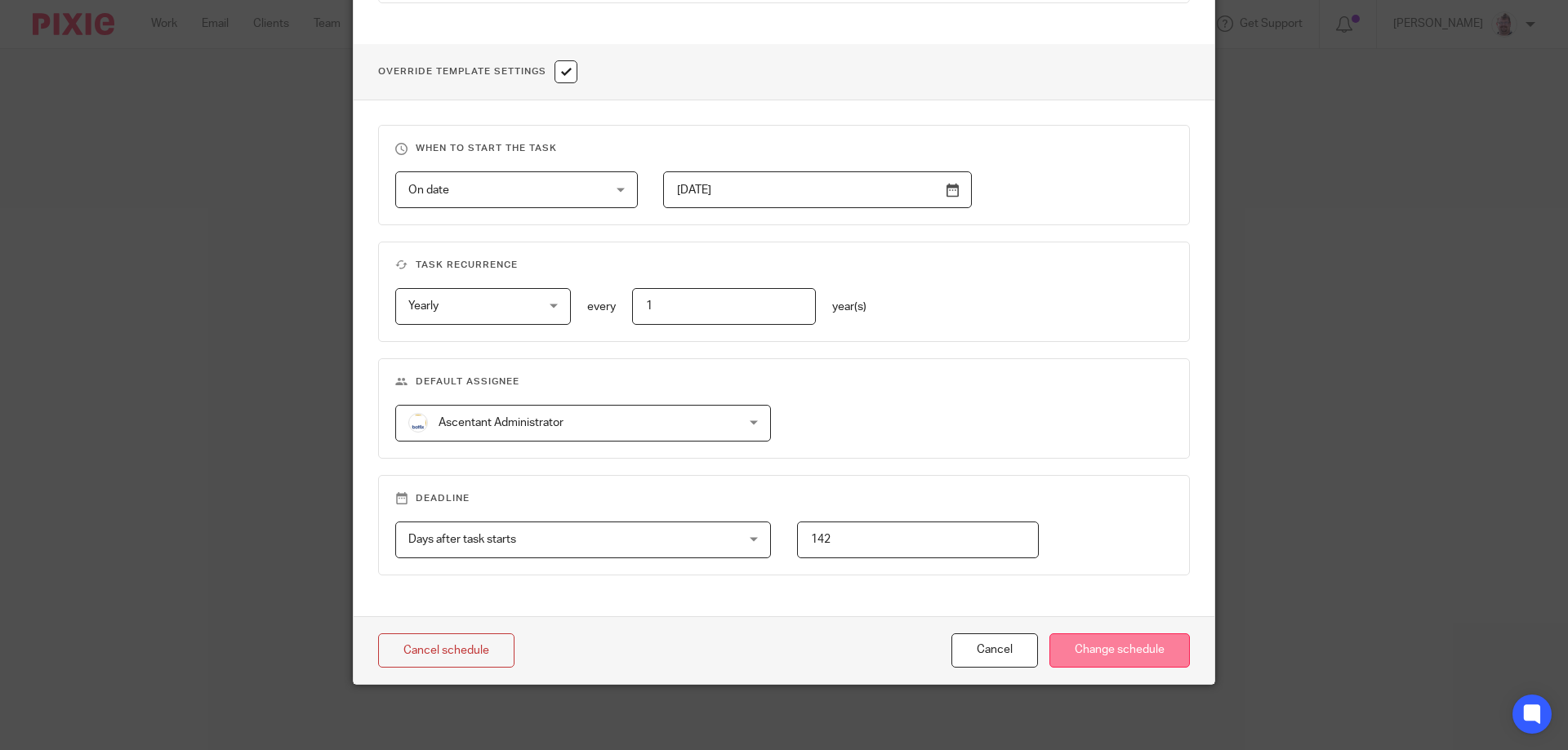
click at [1088, 654] on input "Change schedule" at bounding box center [1119, 650] width 140 height 35
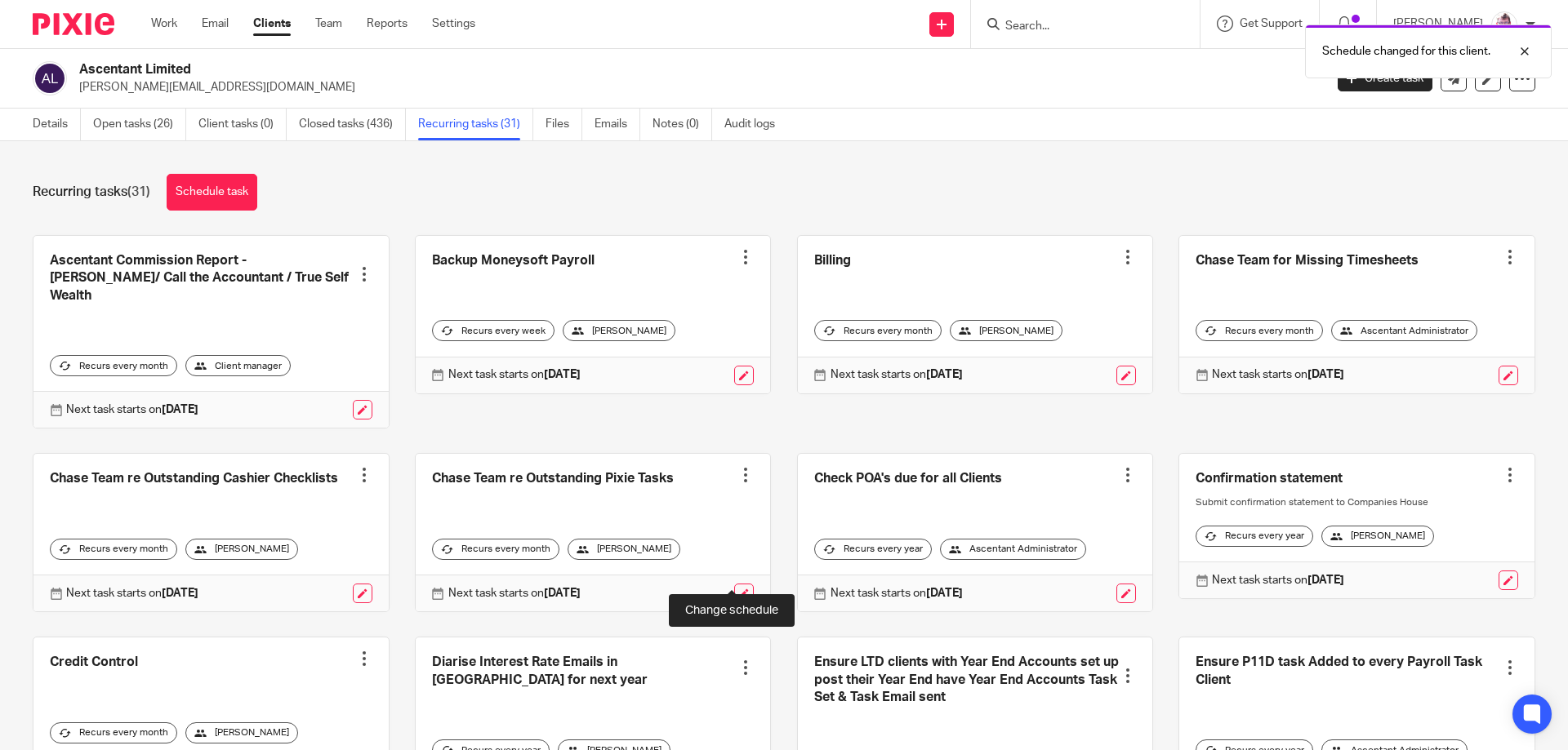
click at [734, 583] on link at bounding box center [744, 593] width 20 height 20
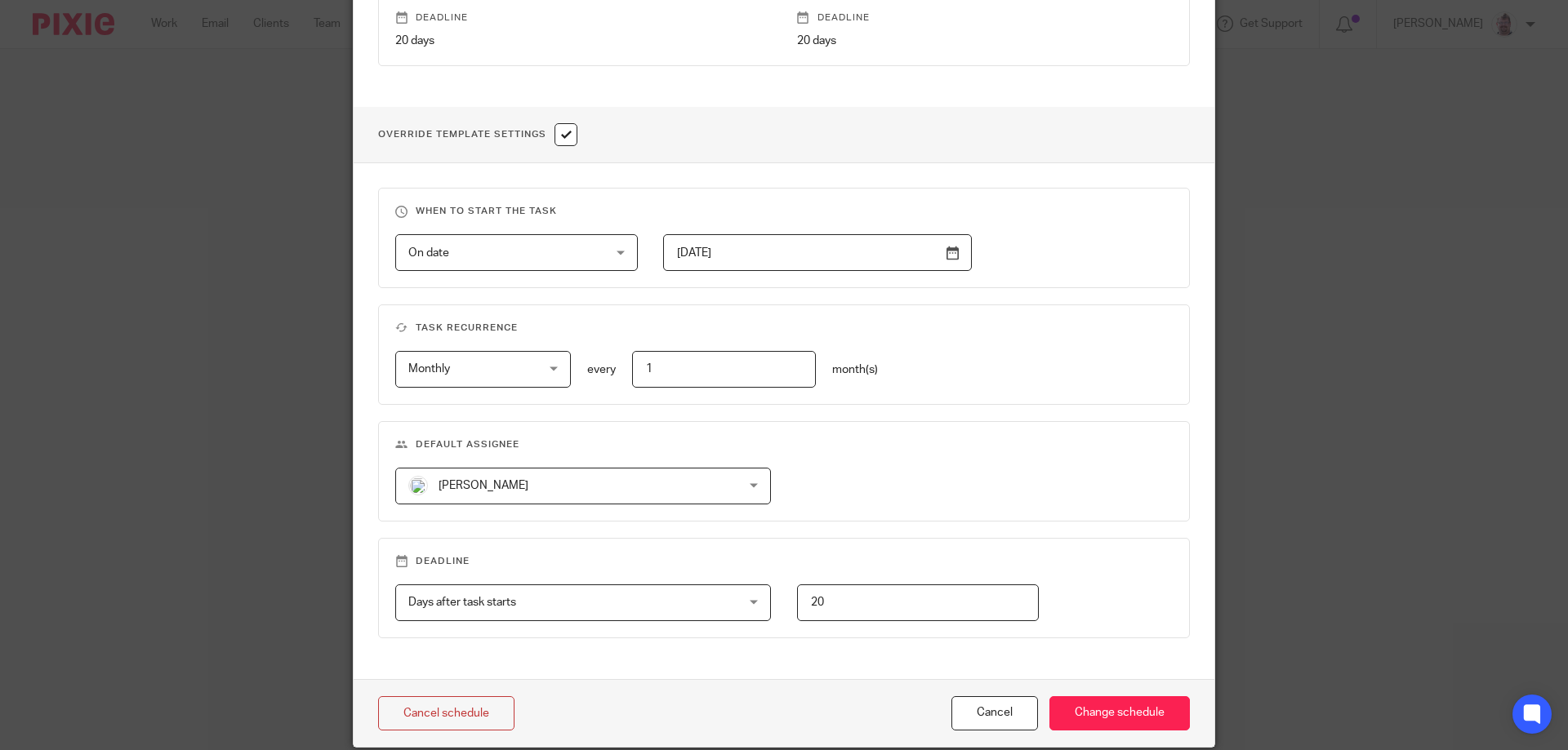
scroll to position [572, 0]
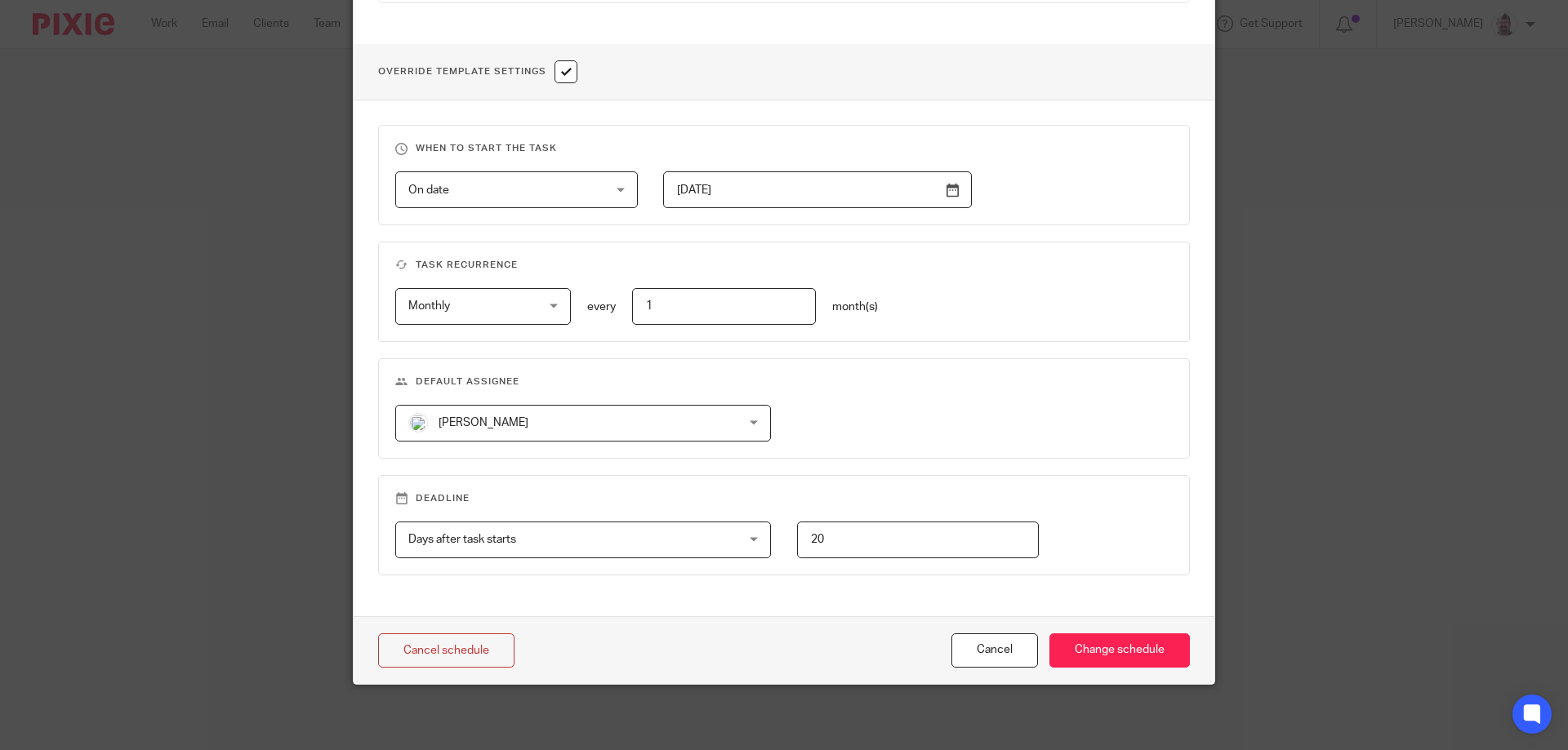
click at [572, 428] on span "[PERSON_NAME]" at bounding box center [554, 423] width 290 height 34
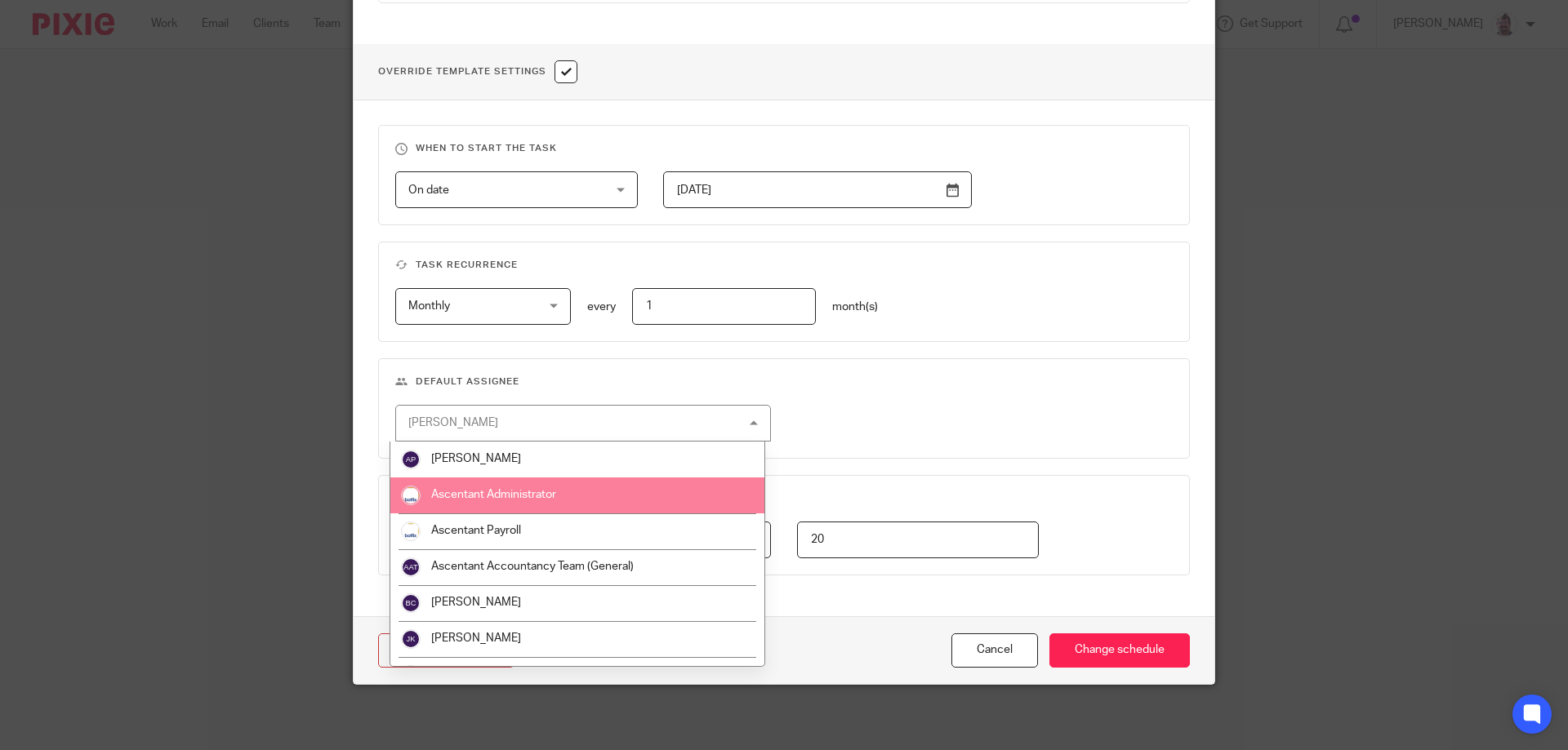
click at [546, 497] on span "Ascentant Administrator" at bounding box center [494, 495] width 125 height 12
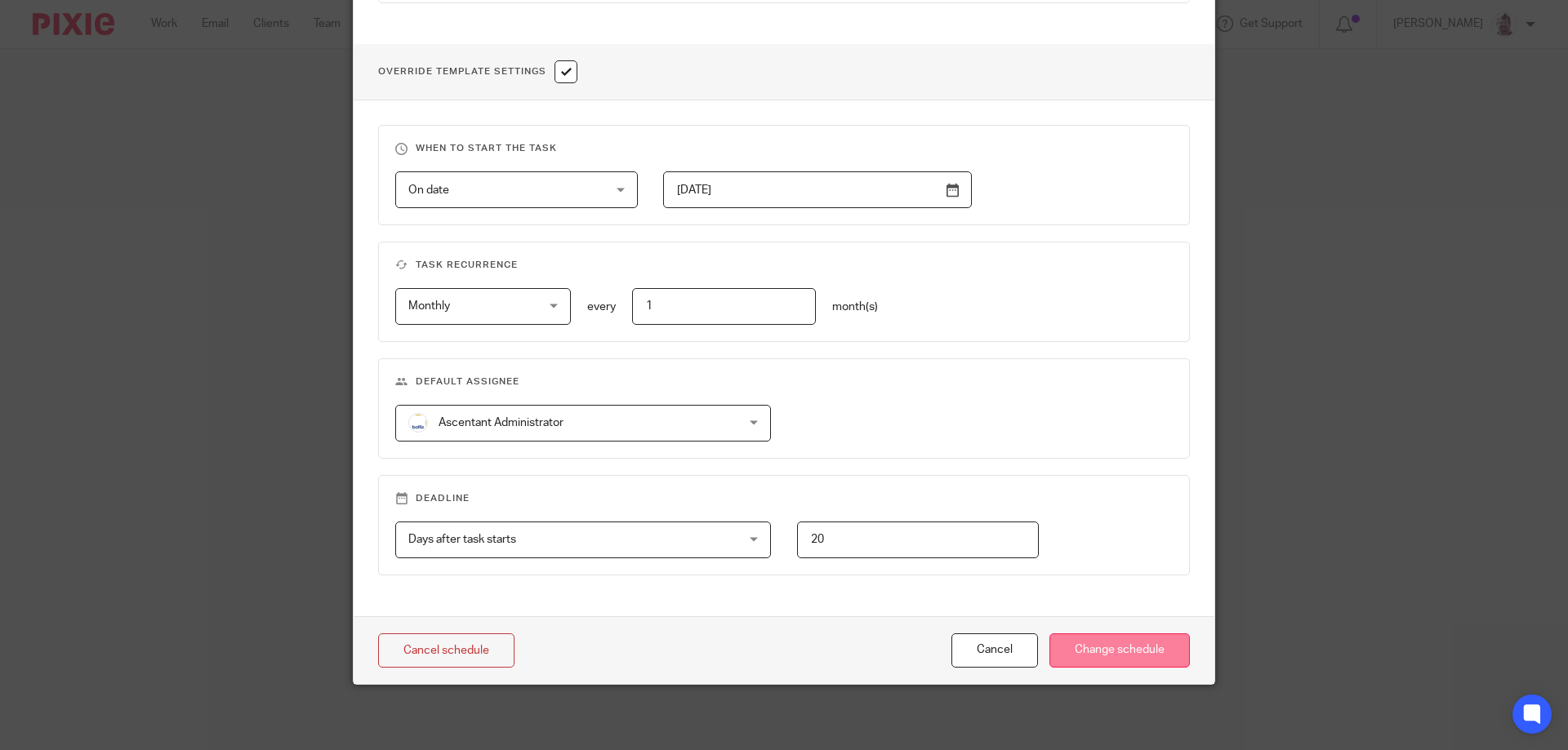
click at [1142, 641] on input "Change schedule" at bounding box center [1119, 650] width 140 height 35
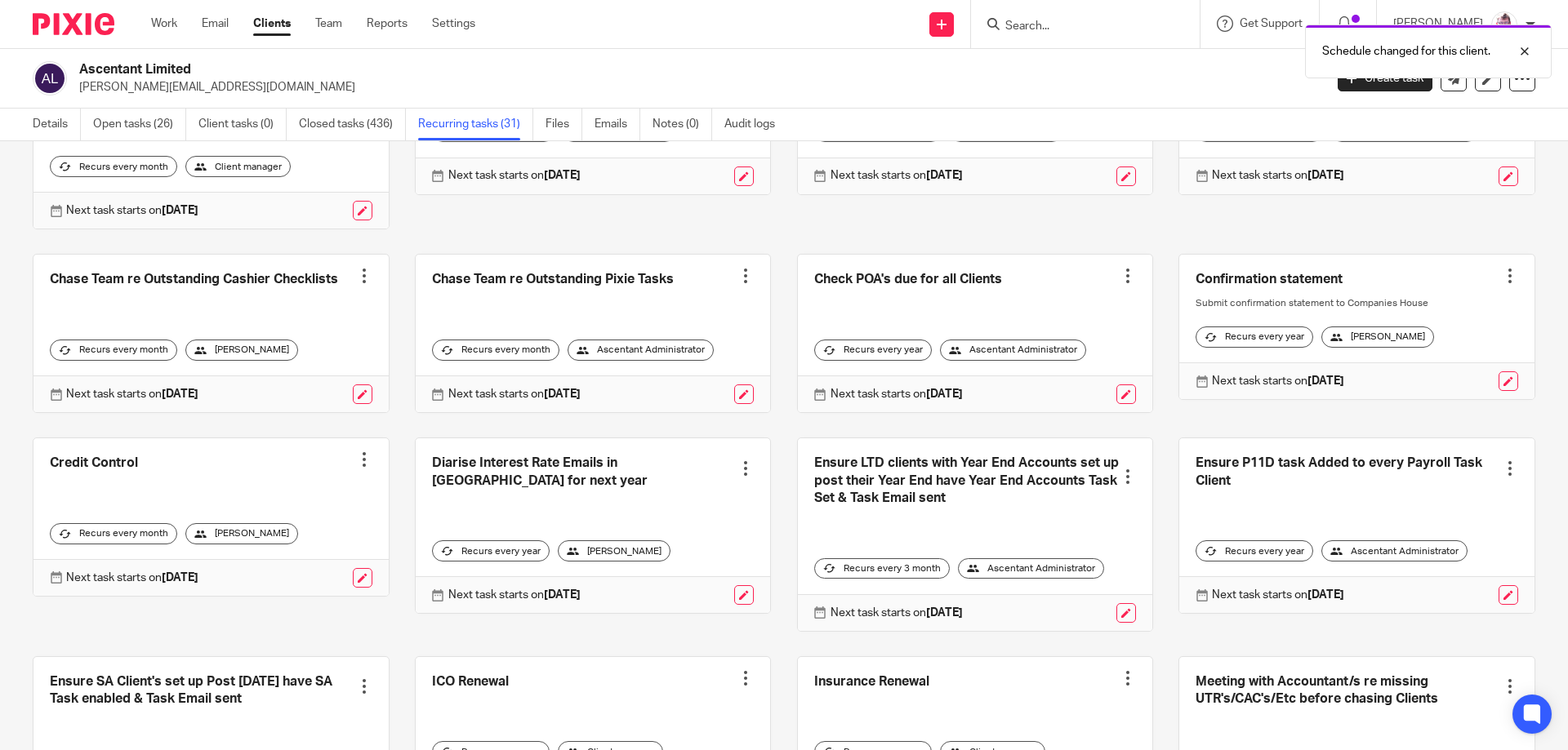
scroll to position [204, 0]
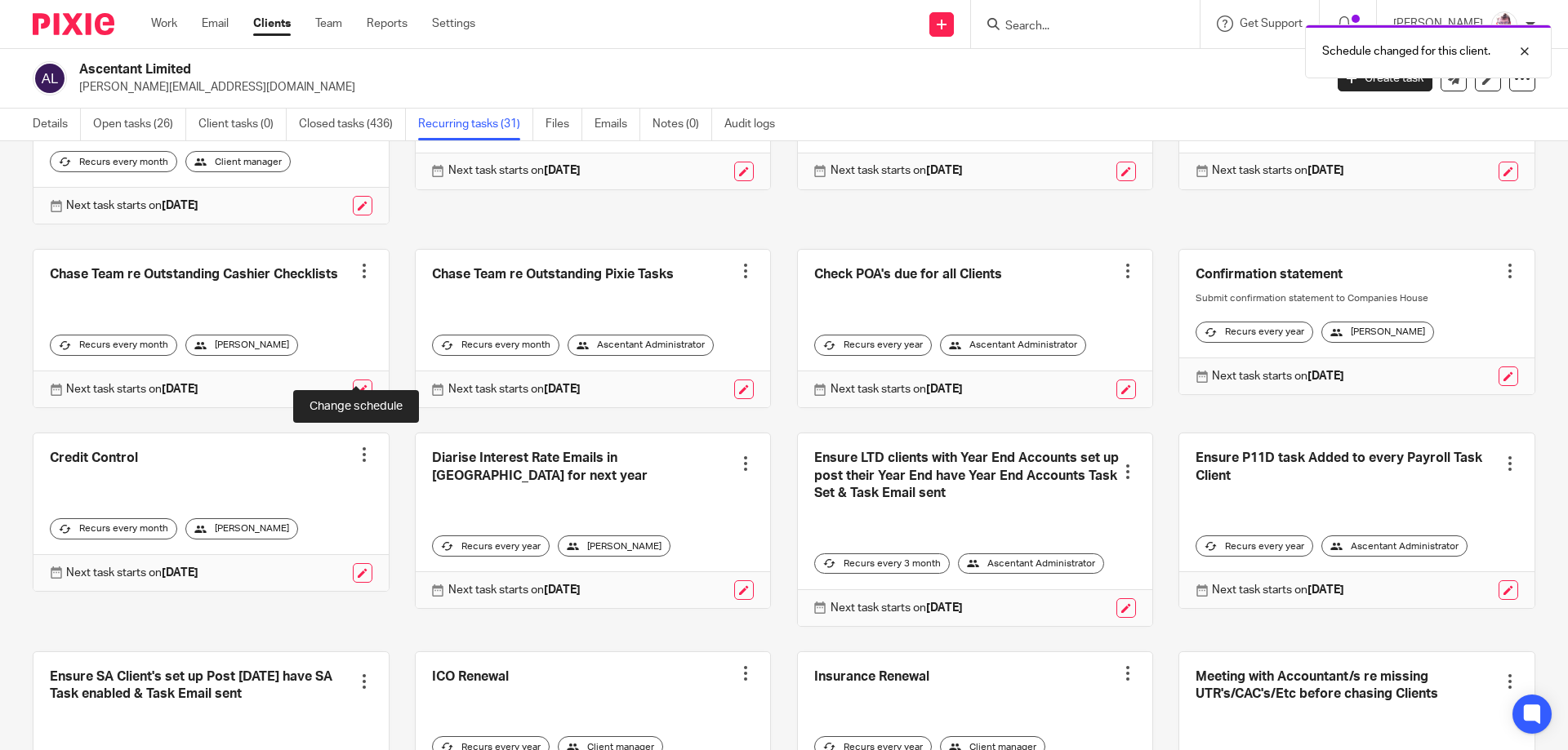
click at [353, 380] on link at bounding box center [363, 389] width 20 height 20
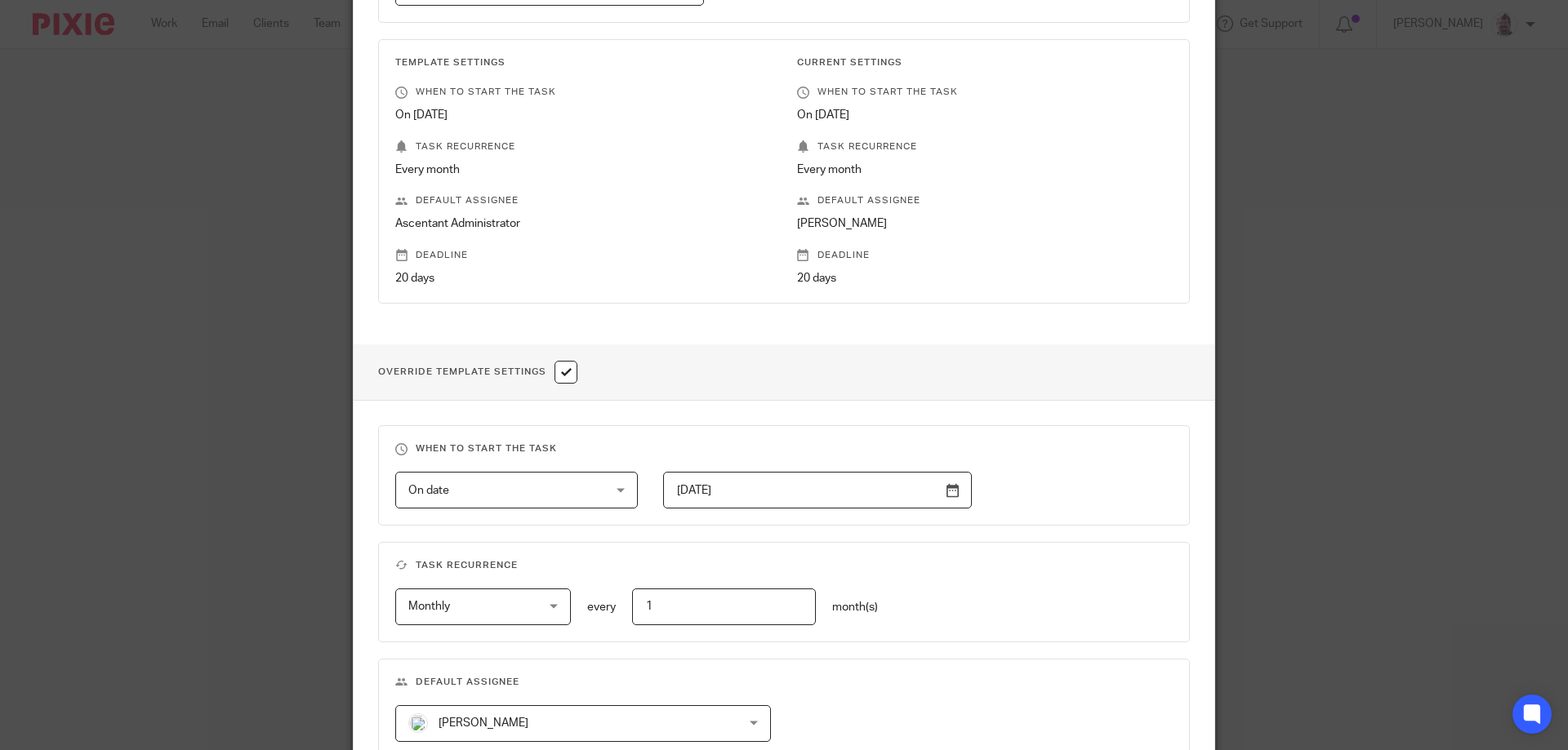
scroll to position [476, 0]
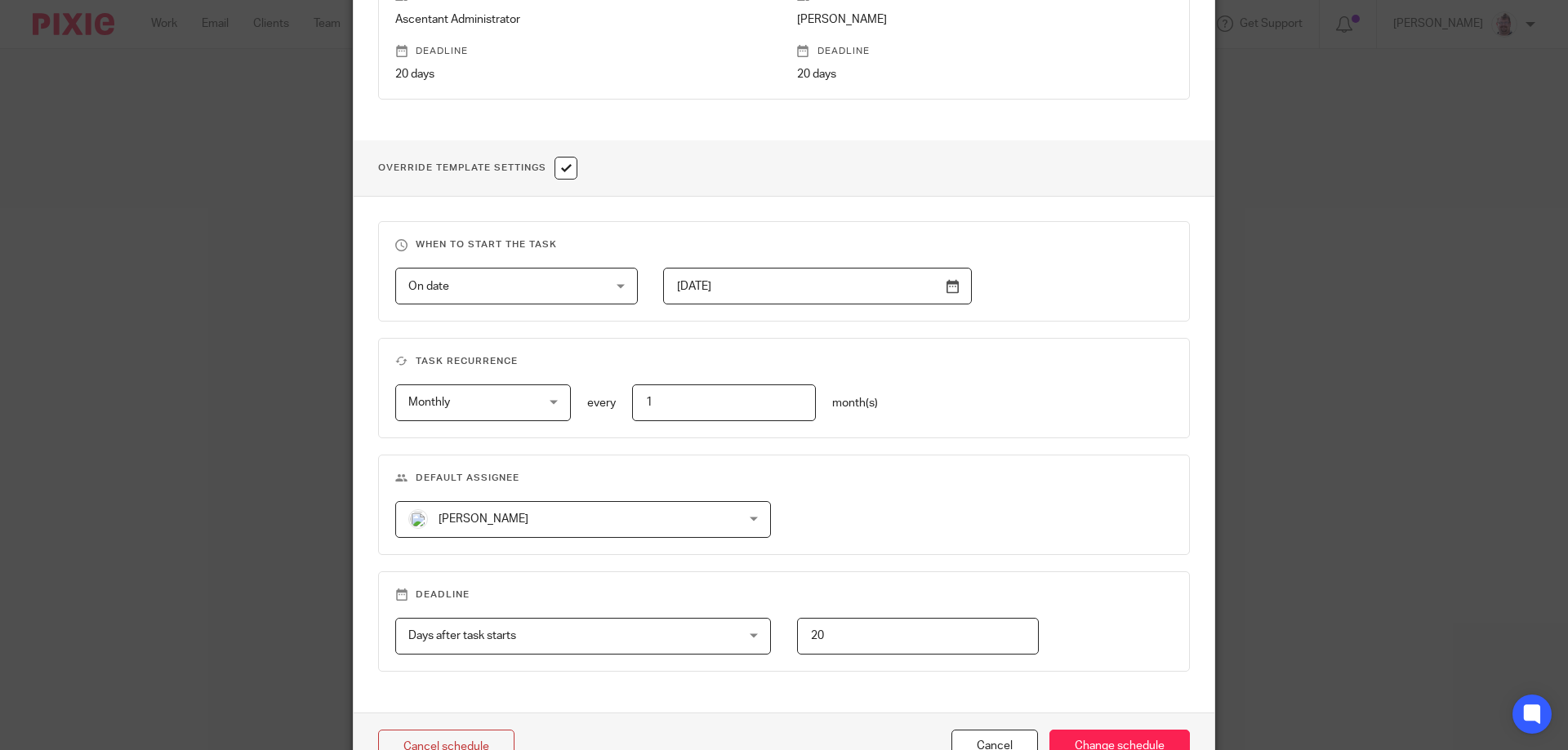
click at [568, 508] on span "[PERSON_NAME]" at bounding box center [554, 519] width 290 height 34
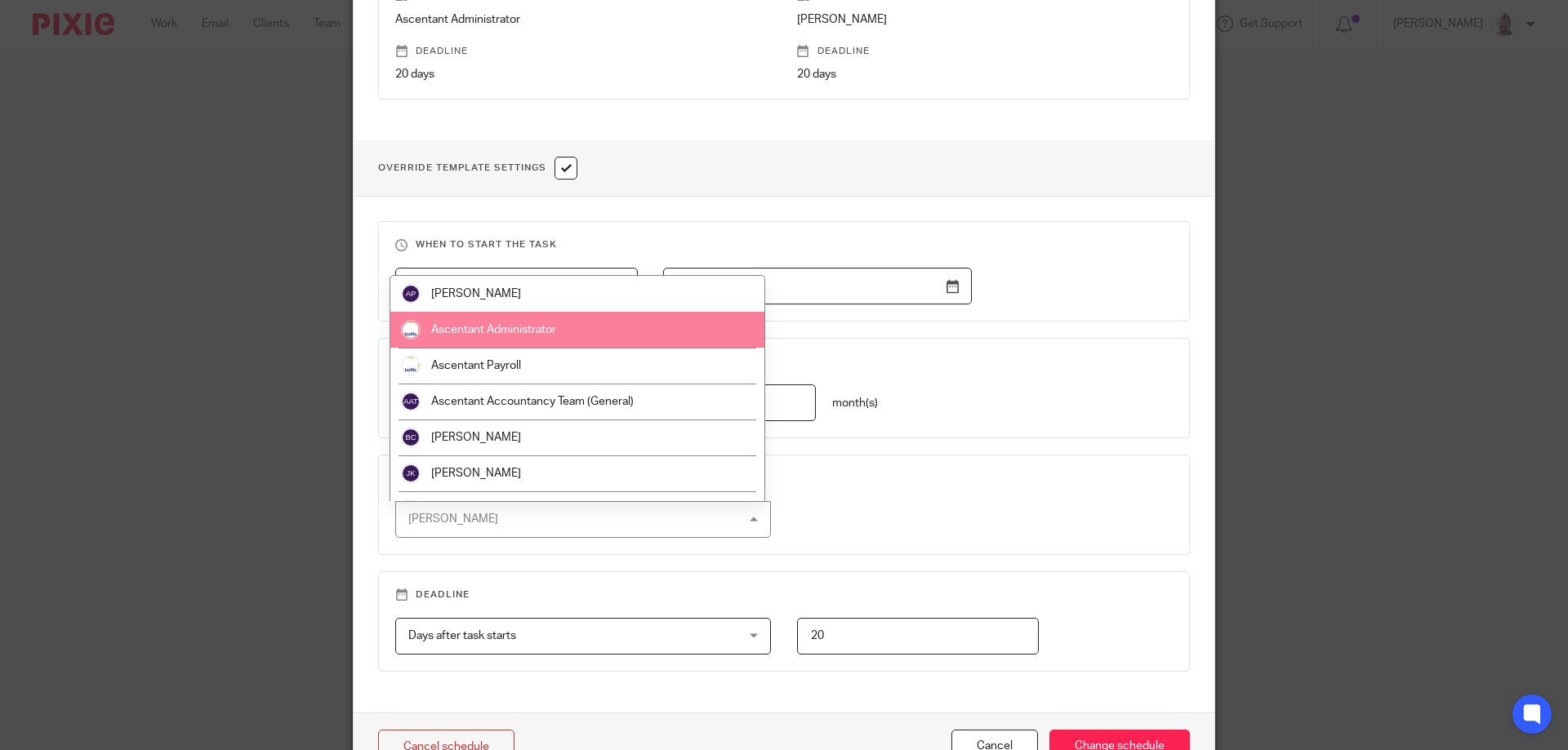
click at [551, 338] on li "Ascentant Administrator" at bounding box center [577, 330] width 374 height 36
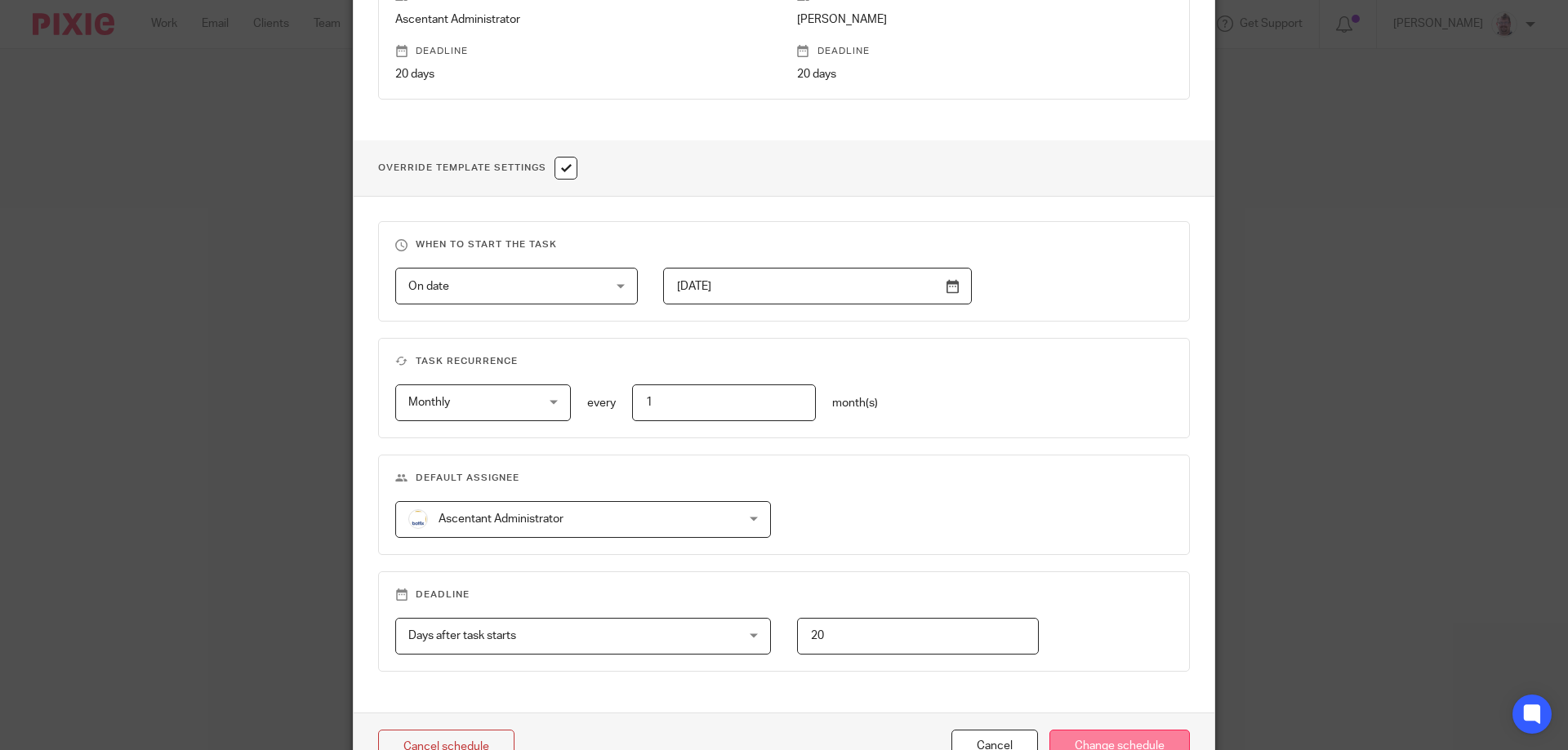
click at [1105, 740] on input "Change schedule" at bounding box center [1119, 747] width 140 height 35
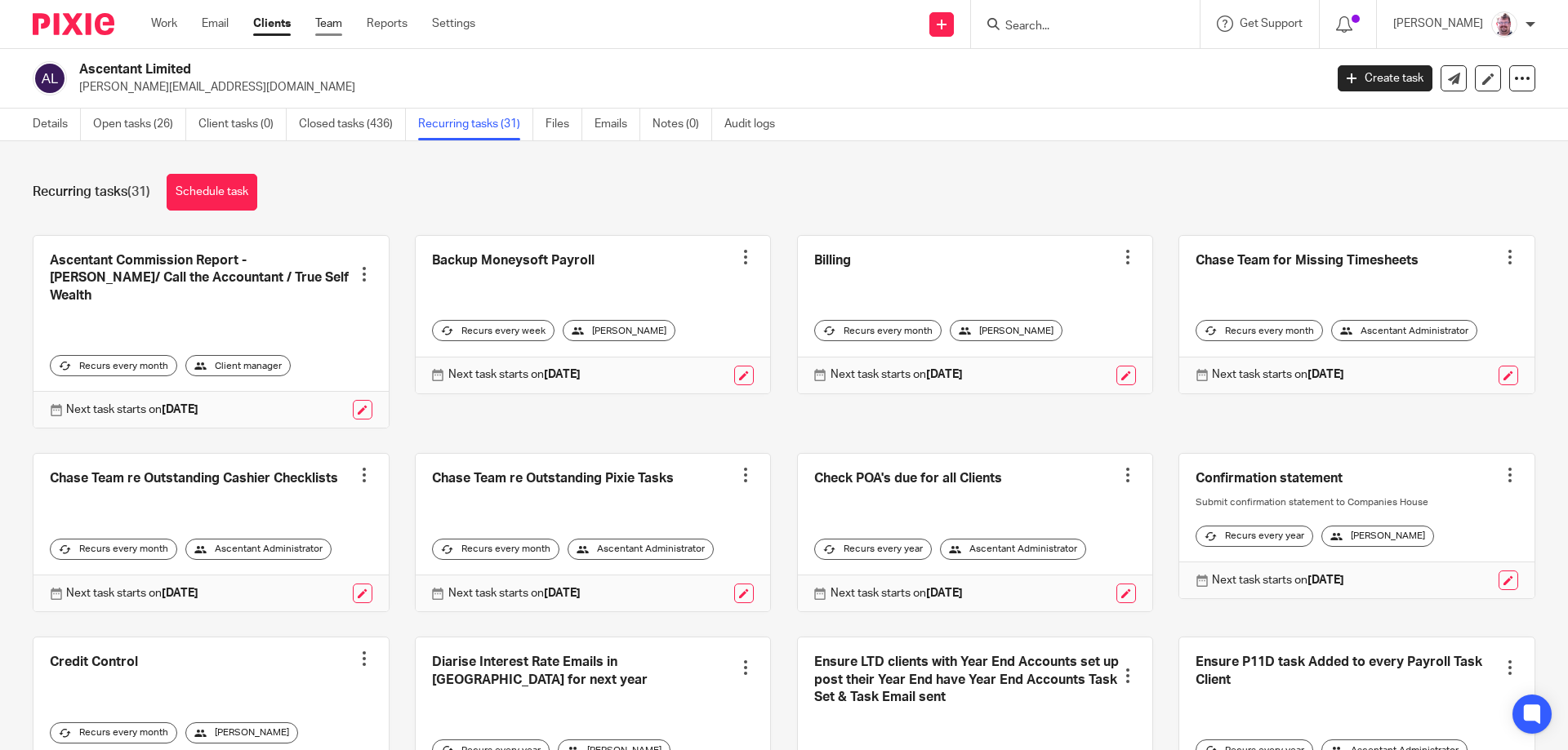
click at [327, 26] on link "Team" at bounding box center [329, 24] width 27 height 16
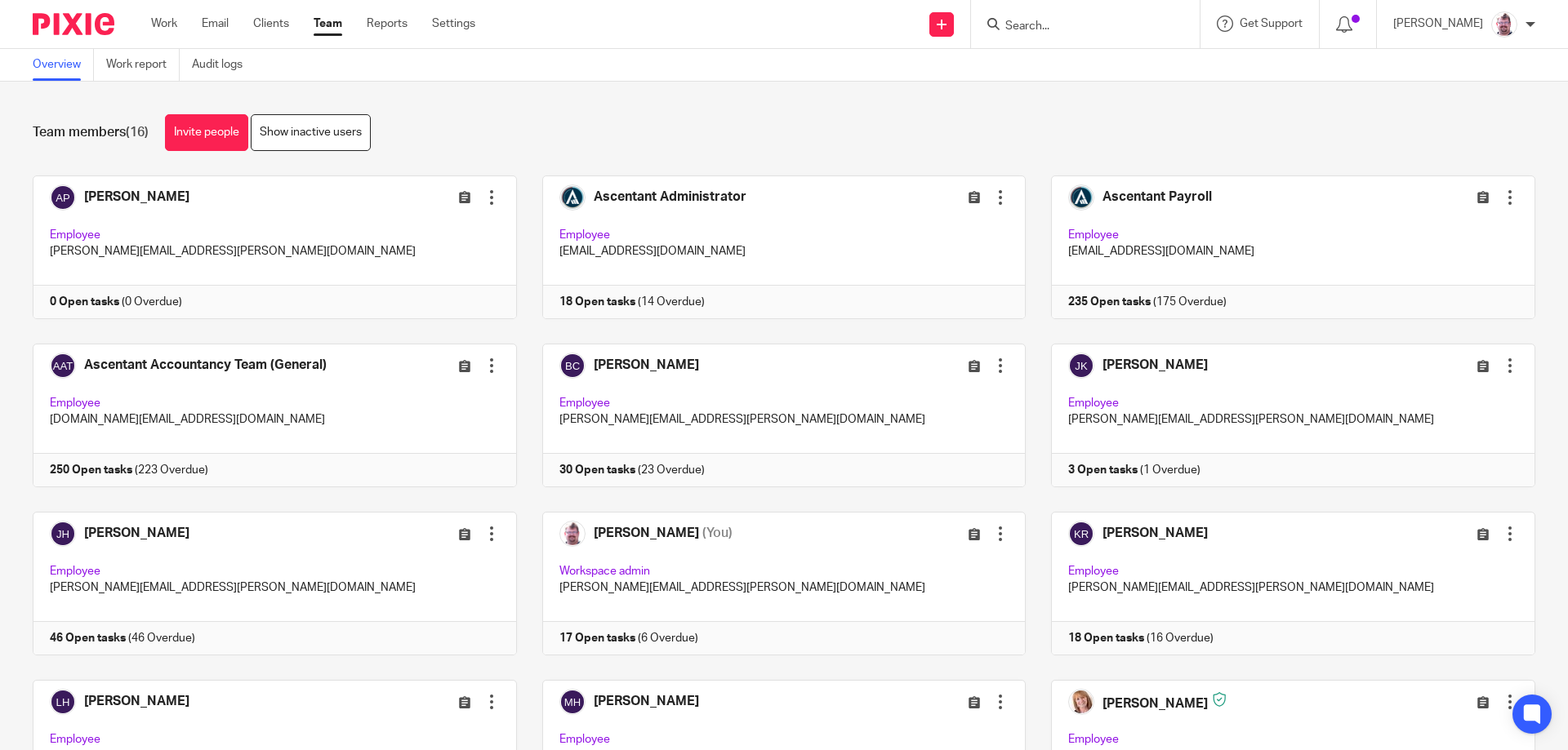
click at [173, 340] on div "[PERSON_NAME] Edit user Transfer Deactivate user Employee [PERSON_NAME][EMAIL_A…" at bounding box center [771, 680] width 1528 height 1009
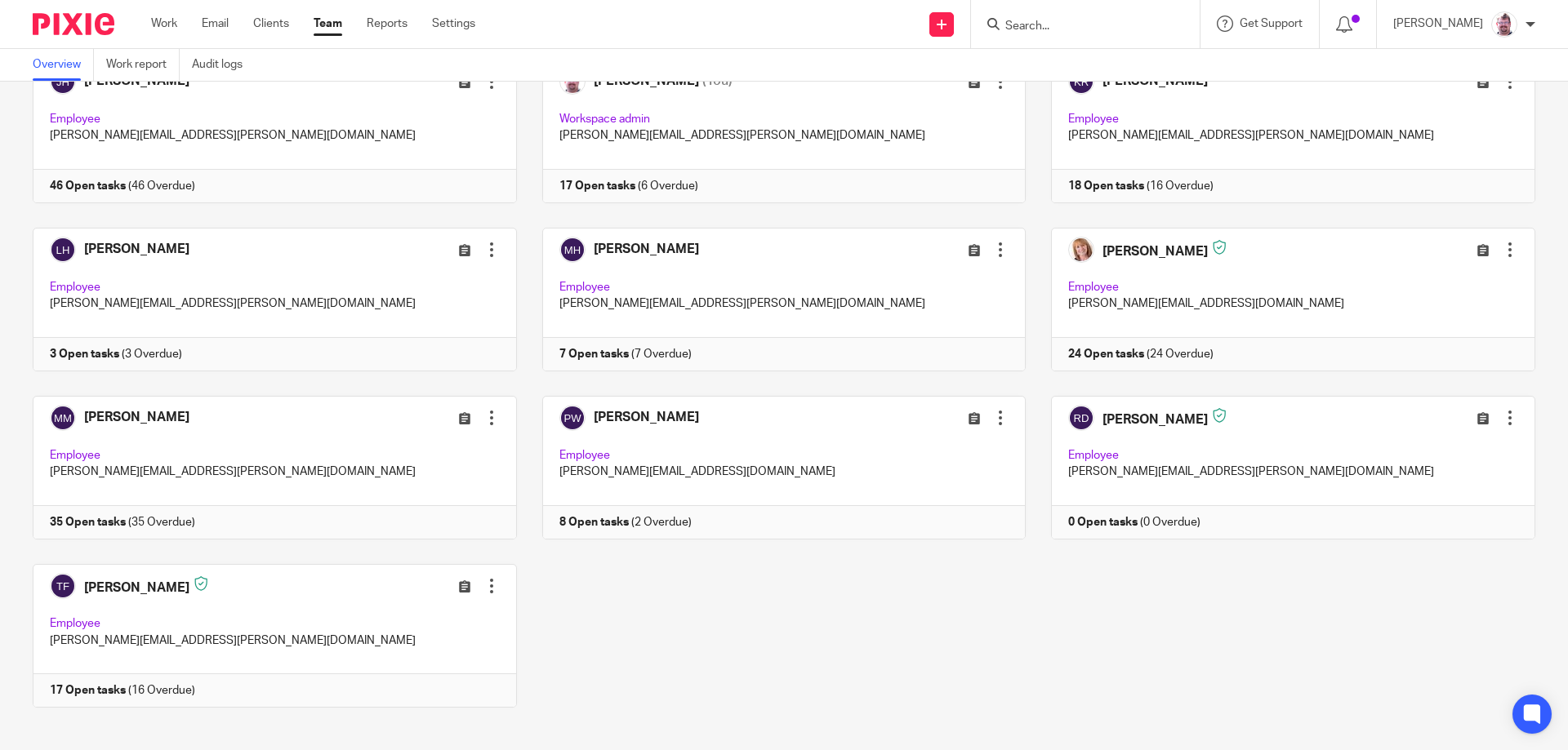
scroll to position [459, 0]
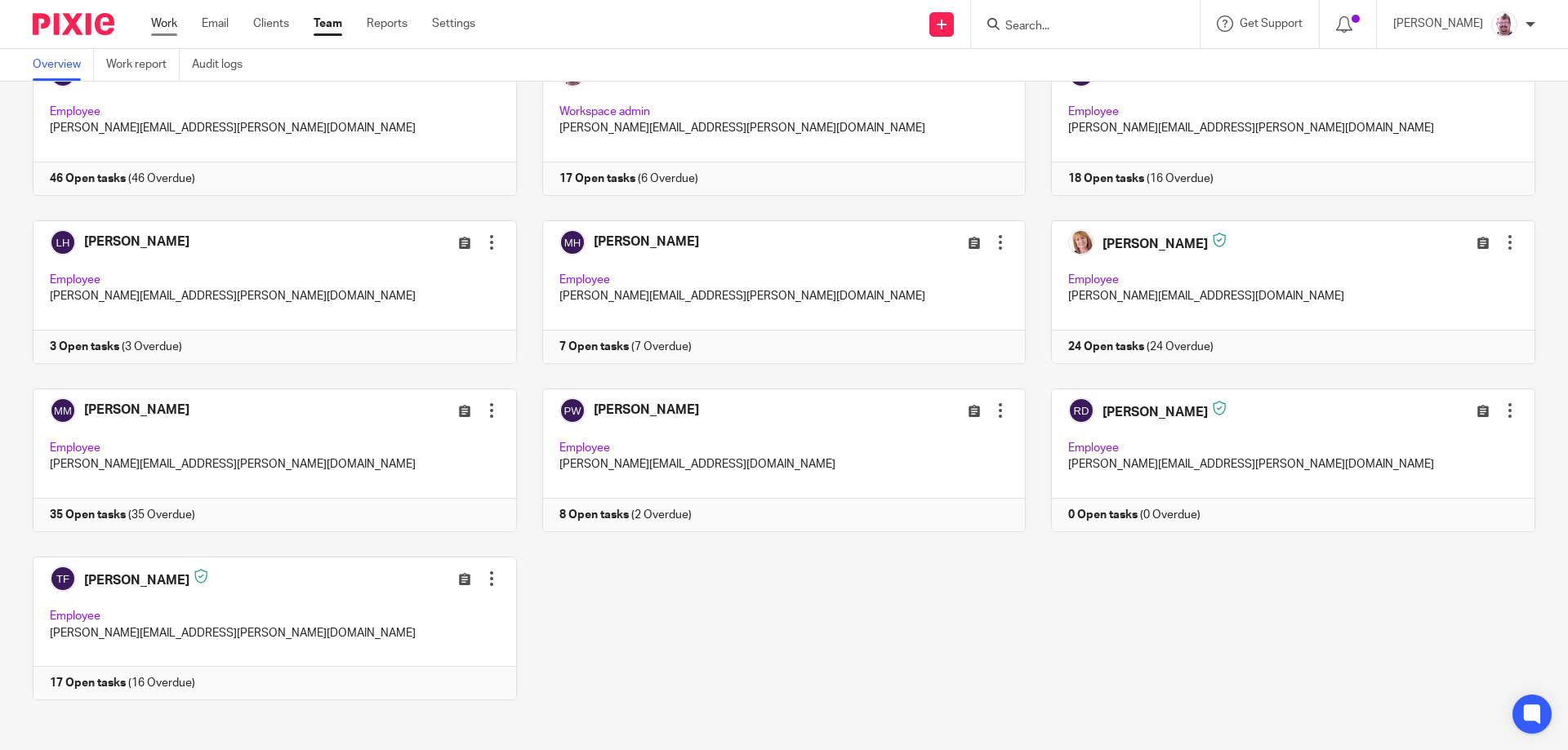
click at [175, 23] on link "Work" at bounding box center [164, 24] width 26 height 16
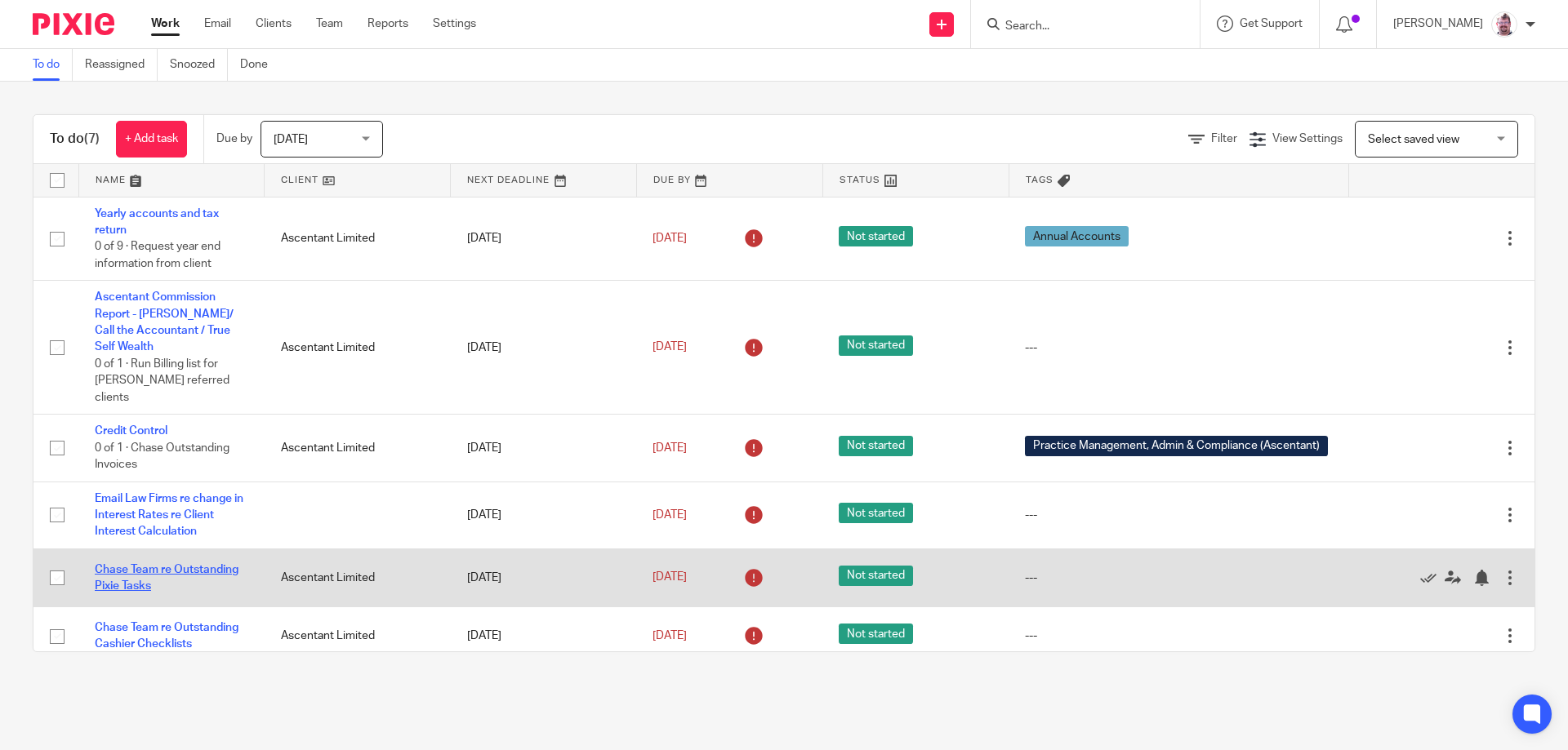
scroll to position [54, 0]
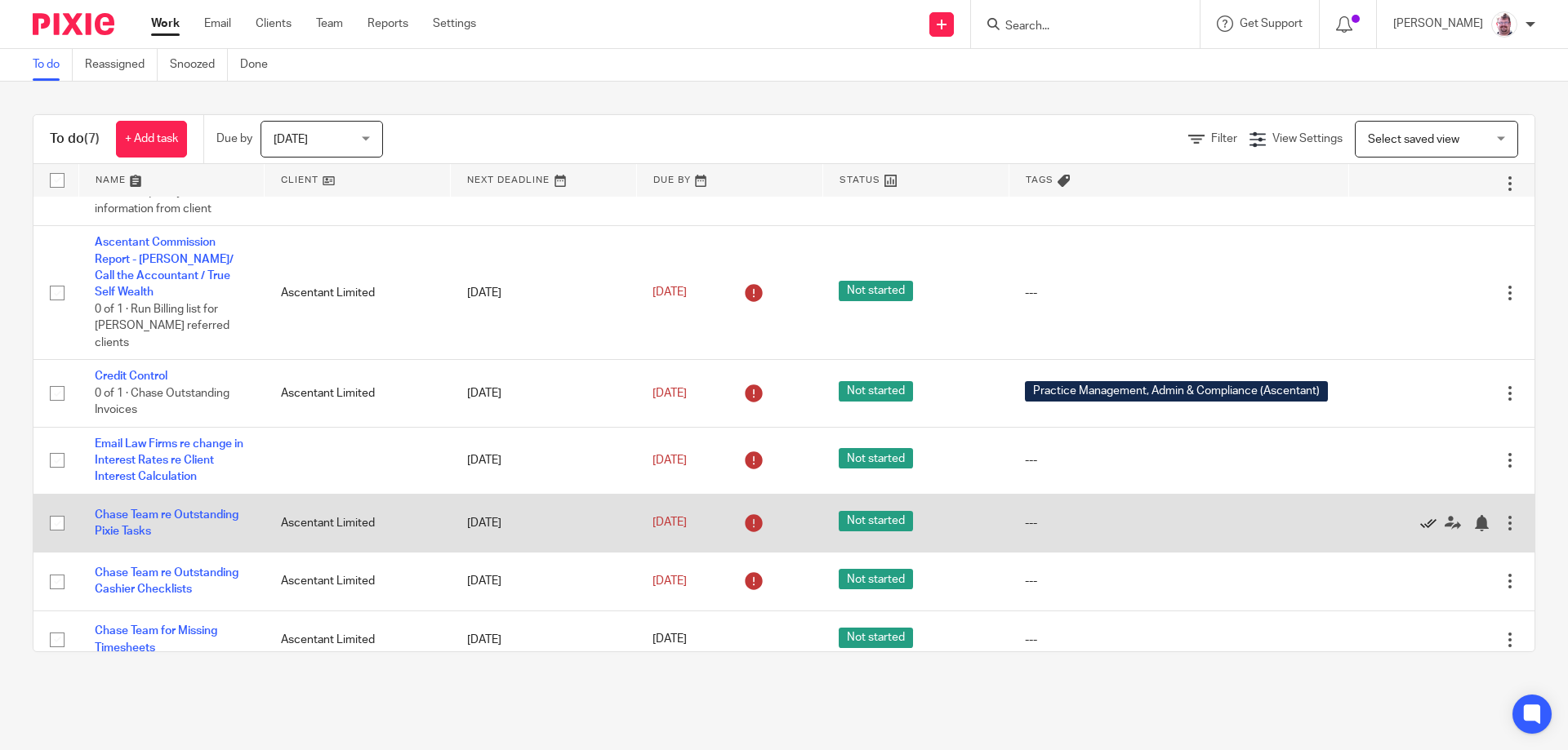
click at [1420, 515] on icon at bounding box center [1428, 524] width 16 height 16
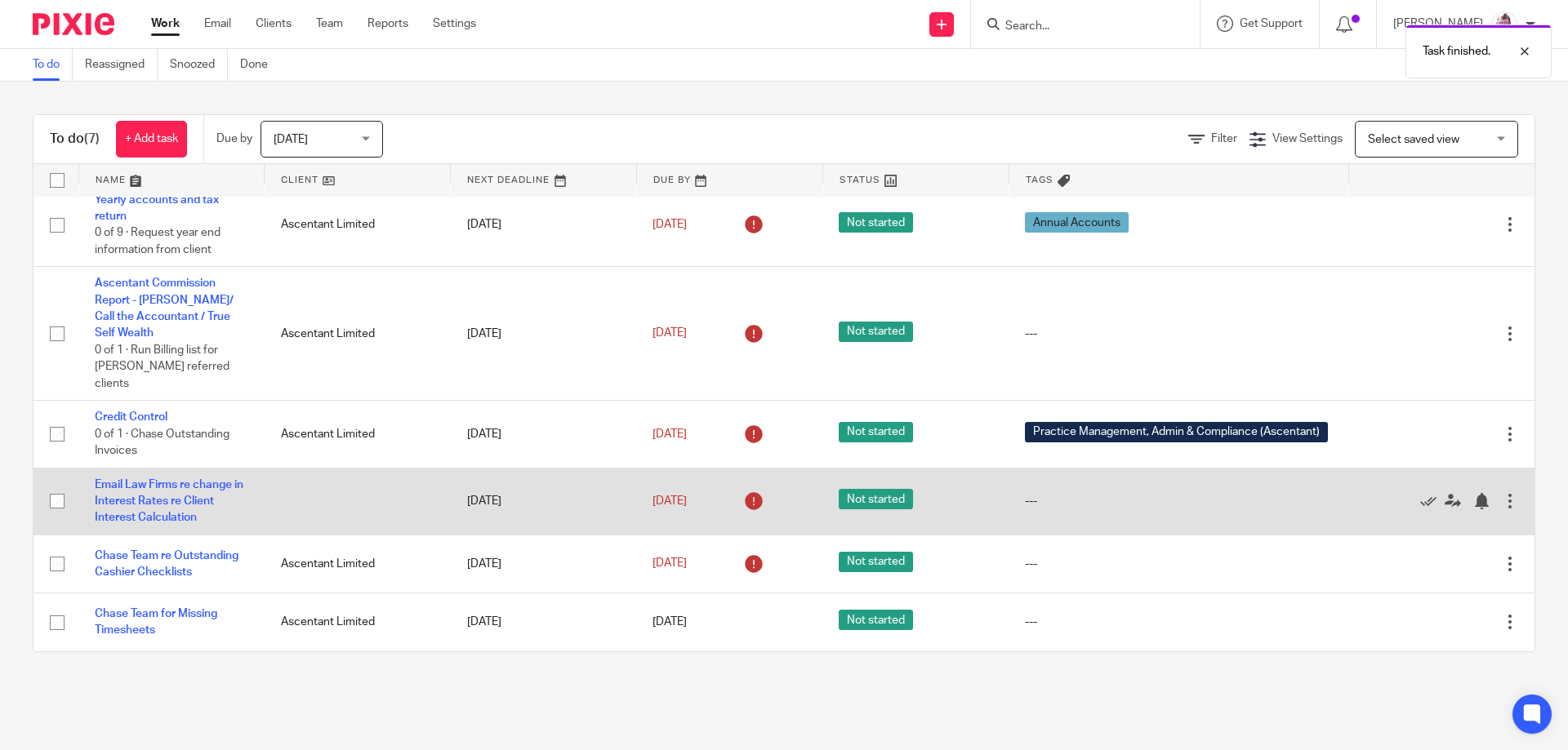
scroll to position [0, 0]
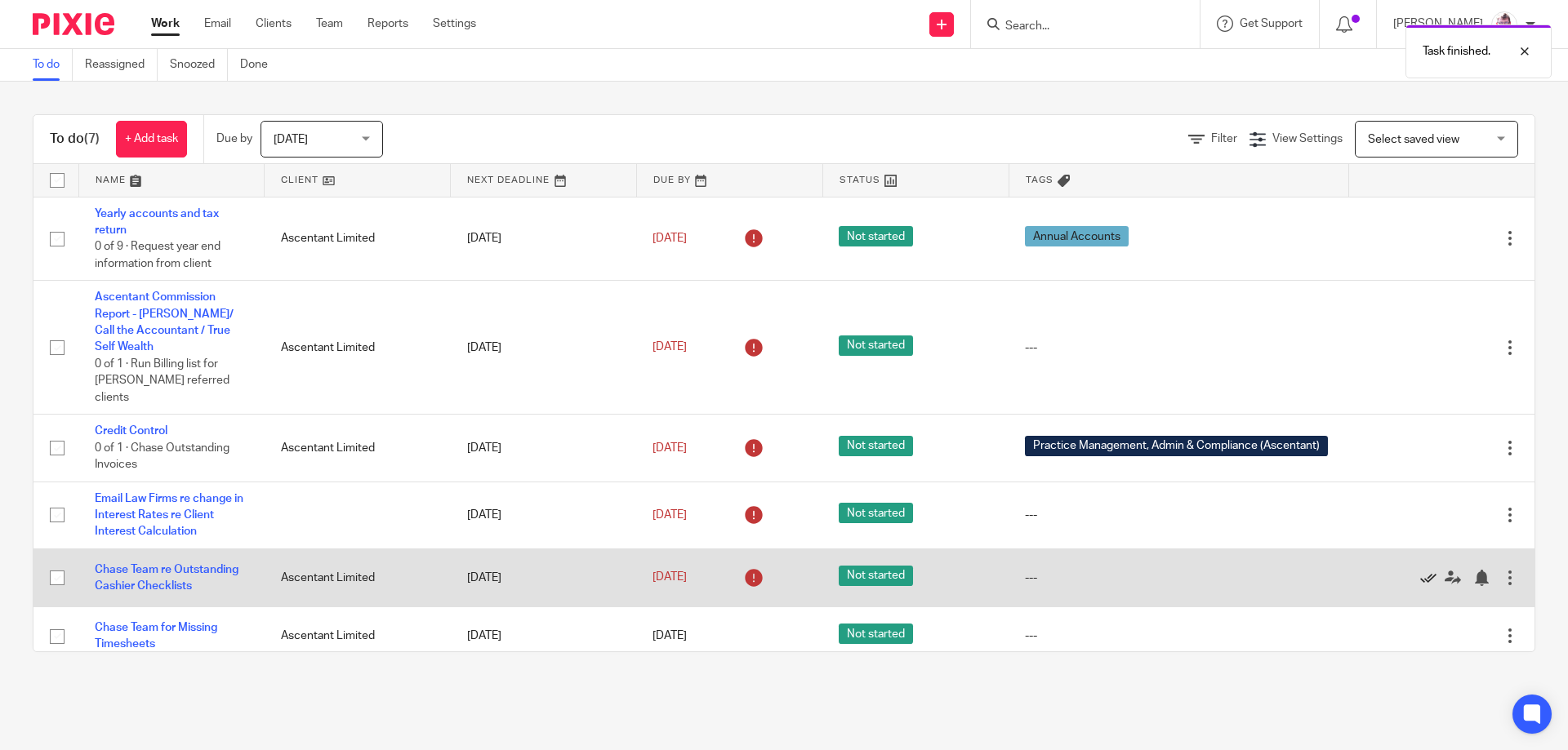
click at [1420, 570] on icon at bounding box center [1428, 578] width 16 height 16
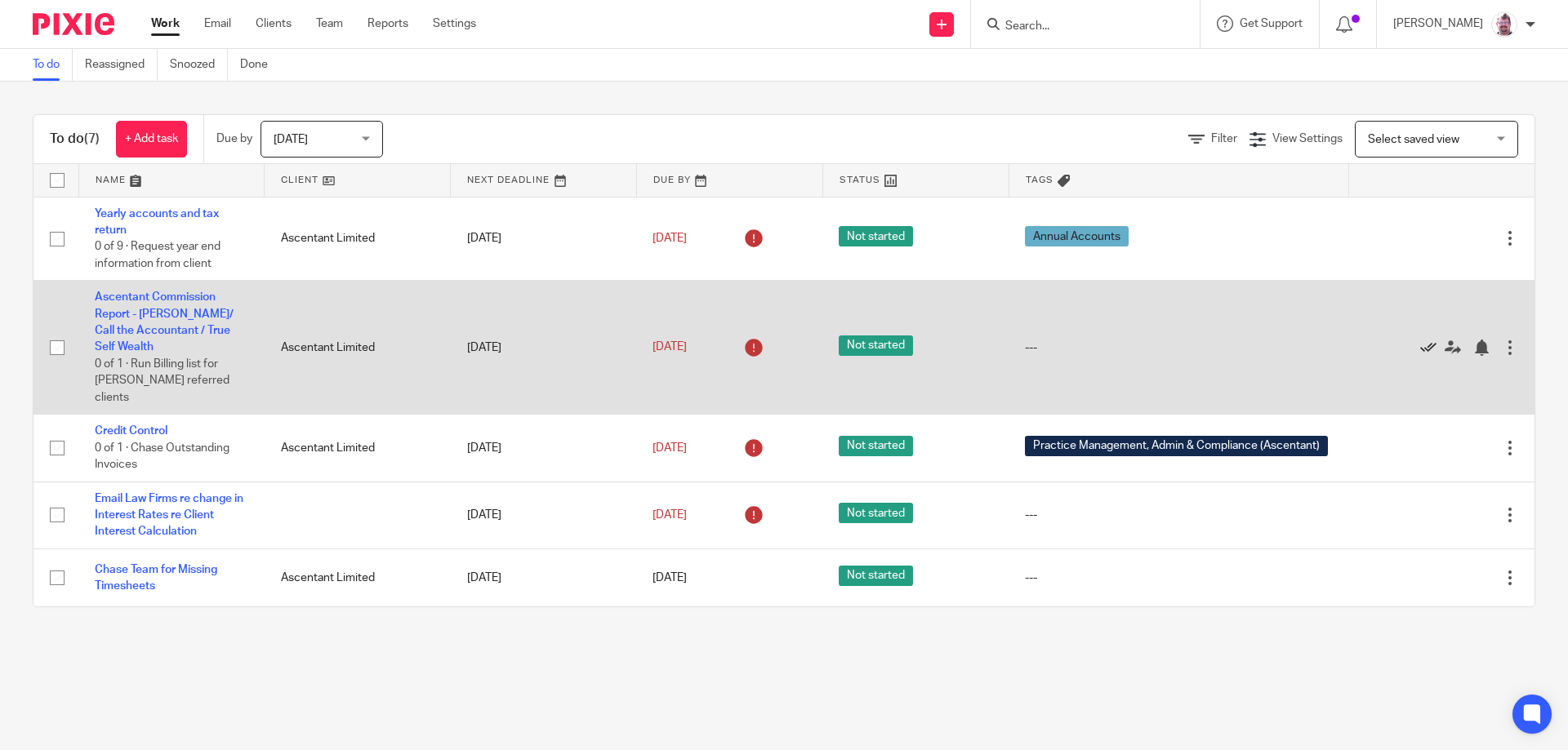
click at [1420, 343] on icon at bounding box center [1428, 348] width 16 height 16
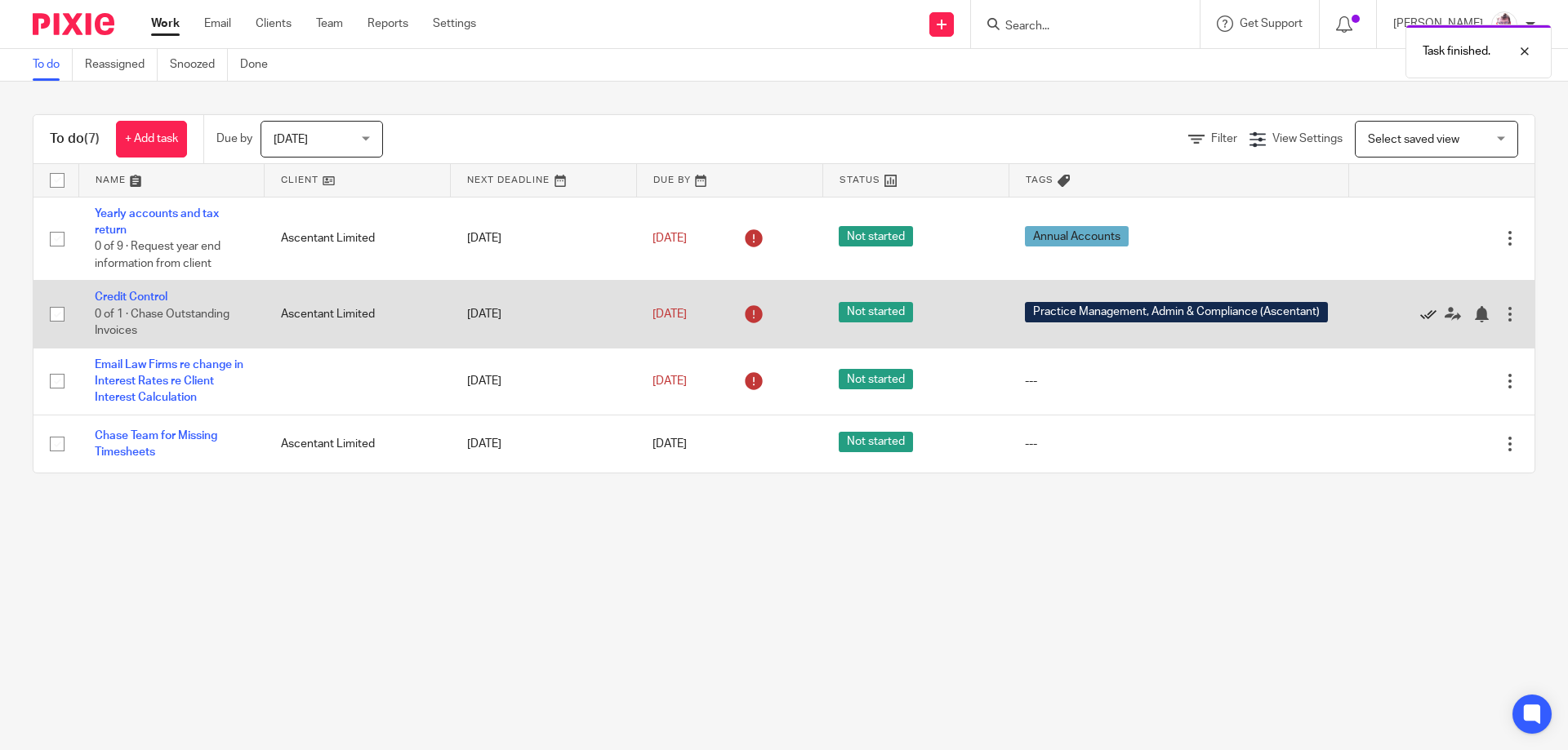
click at [1420, 310] on icon at bounding box center [1428, 314] width 16 height 16
